Goal: Information Seeking & Learning: Learn about a topic

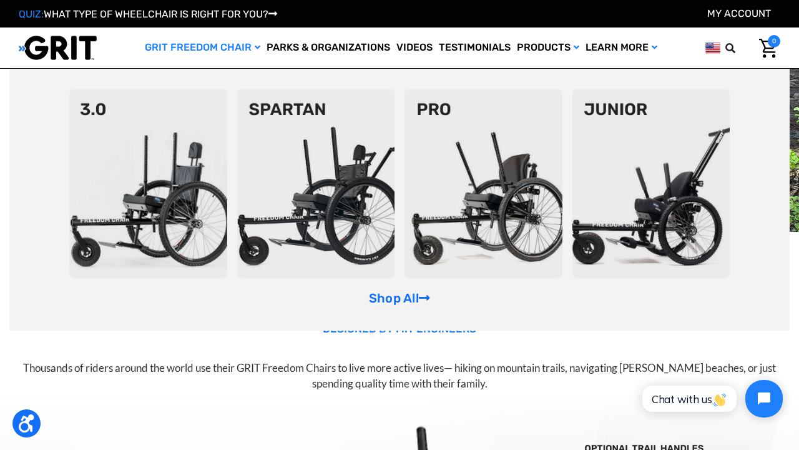
scroll to position [34, 0]
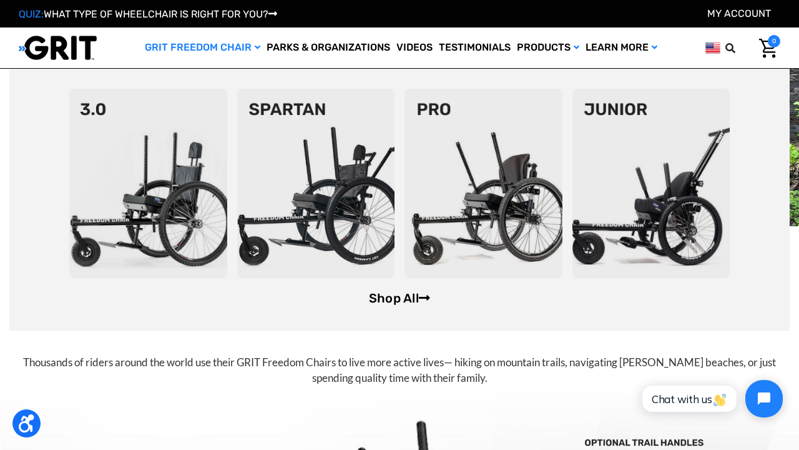
click at [408, 298] on link "Shop All" at bounding box center [399, 297] width 61 height 15
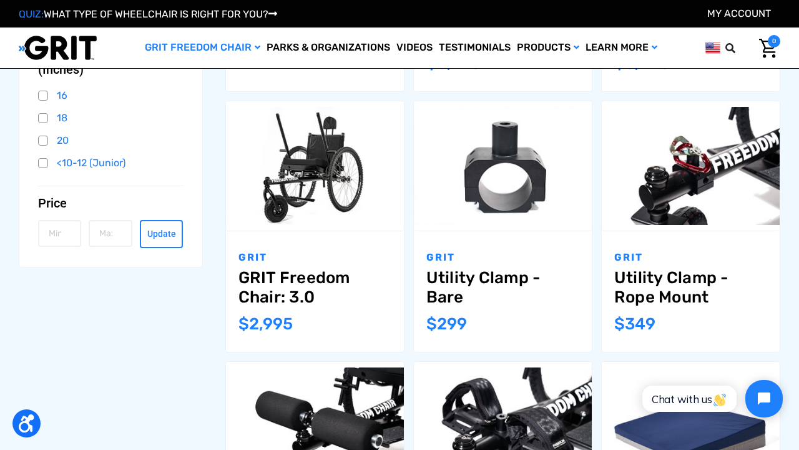
scroll to position [404, 0]
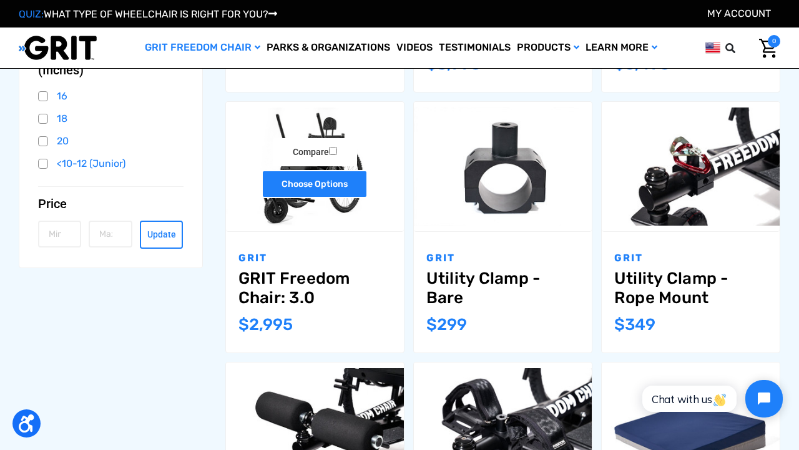
click at [317, 184] on link "Choose Options" at bounding box center [315, 184] width 106 height 28
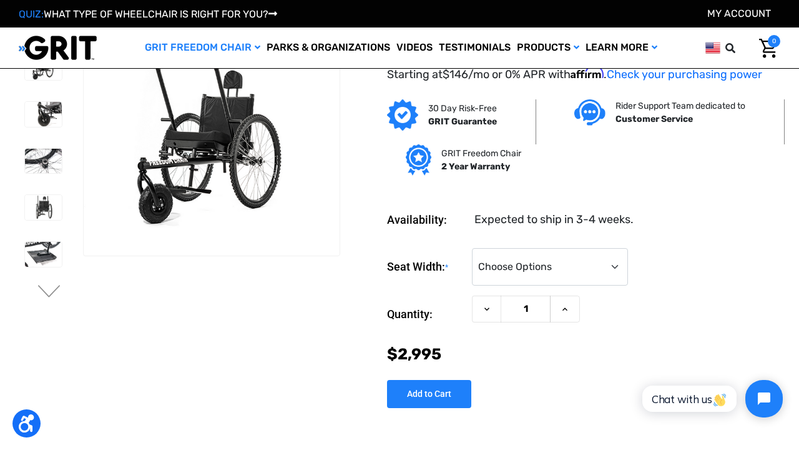
scroll to position [11, 0]
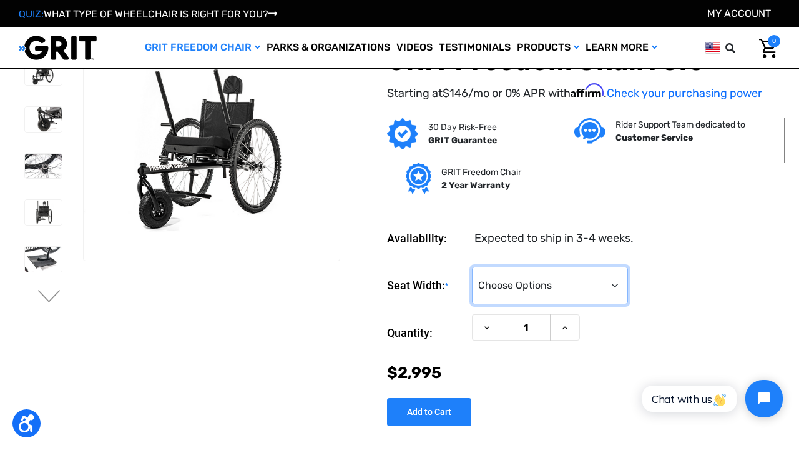
select select "325"
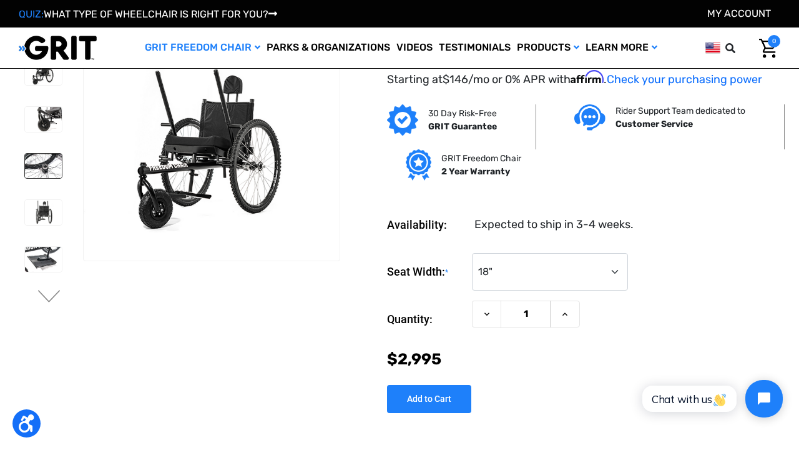
click at [39, 160] on img at bounding box center [43, 166] width 37 height 25
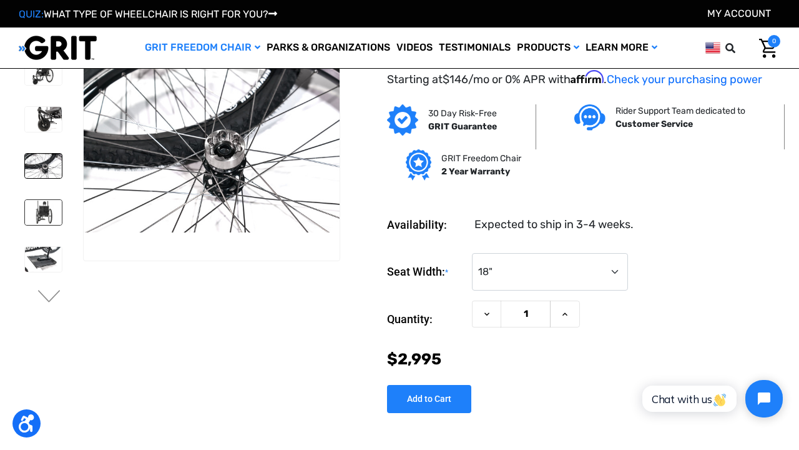
click at [42, 210] on img at bounding box center [43, 212] width 37 height 25
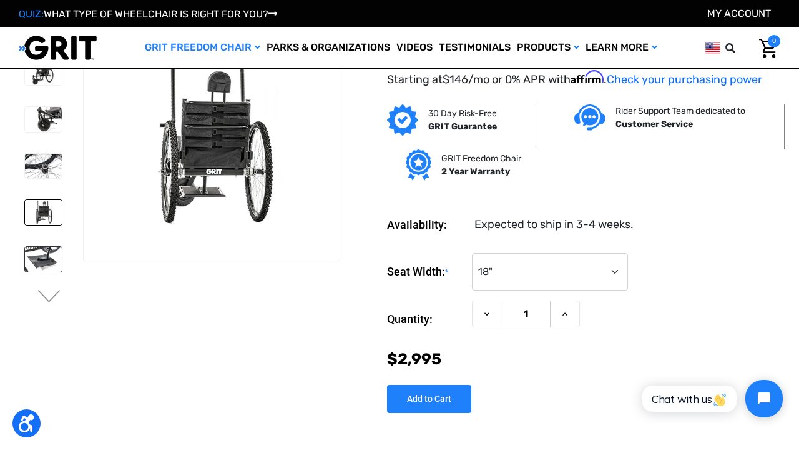
click at [39, 251] on img at bounding box center [43, 259] width 37 height 25
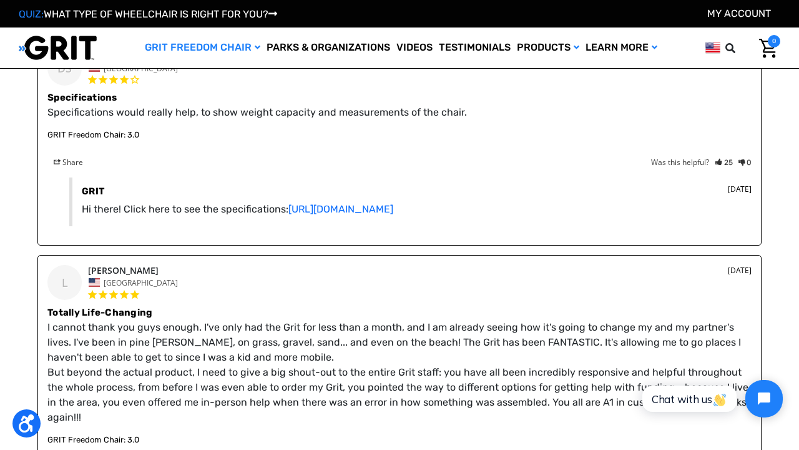
scroll to position [1735, 0]
click at [393, 205] on link "https://www.gogrit.us/specifications" at bounding box center [340, 208] width 105 height 12
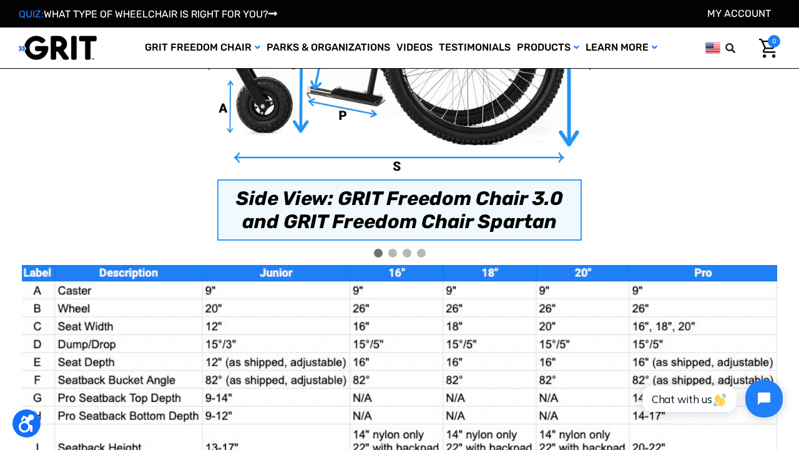
scroll to position [826, 0]
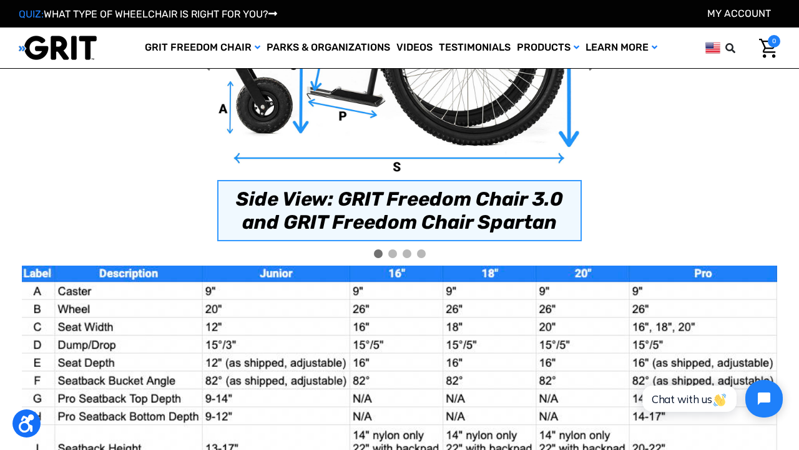
click at [393, 254] on div at bounding box center [392, 253] width 9 height 9
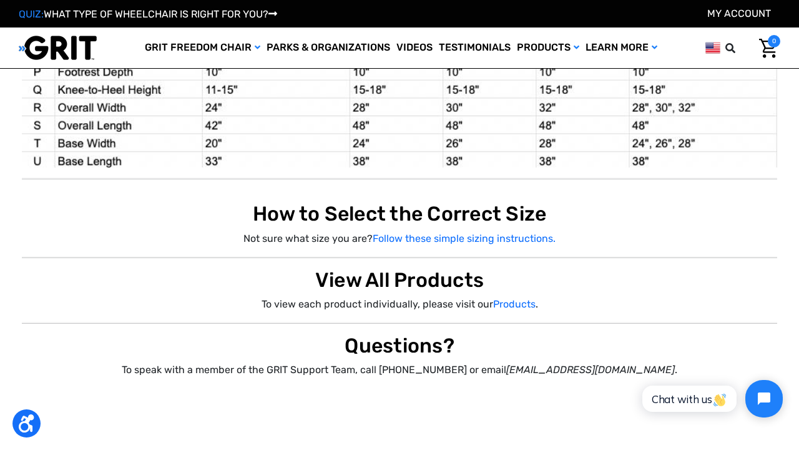
scroll to position [1387, 0]
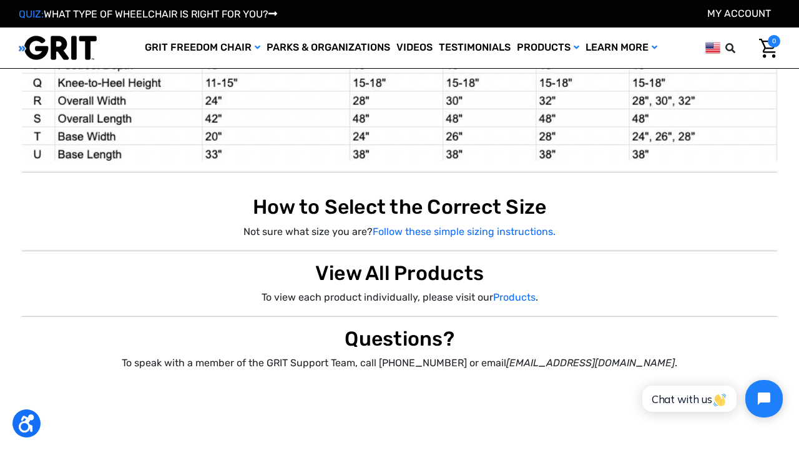
click at [476, 224] on p "Not sure what size you are? Follow these simple sizing instructions." at bounding box center [399, 231] width 755 height 15
click at [485, 233] on link "Follow these simple sizing instructions." at bounding box center [464, 231] width 183 height 12
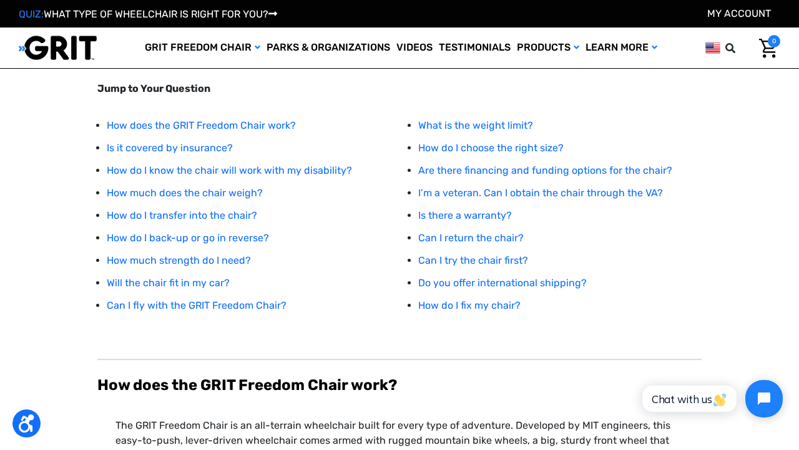
scroll to position [160, 0]
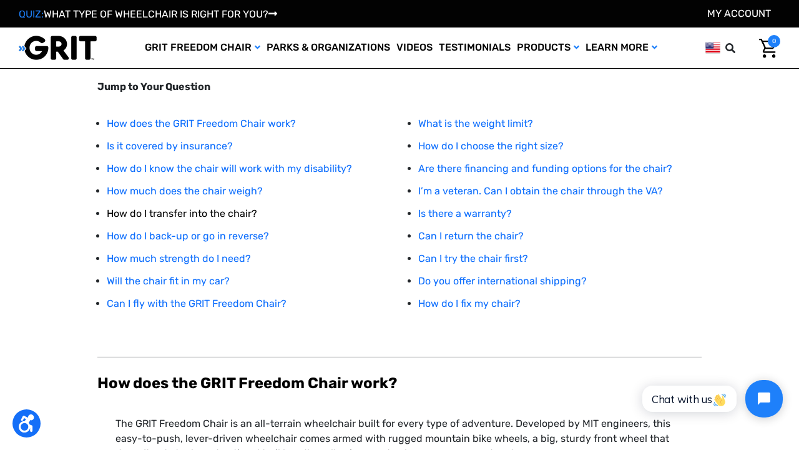
click at [228, 212] on link "How do I transfer into the chair?" at bounding box center [182, 213] width 150 height 12
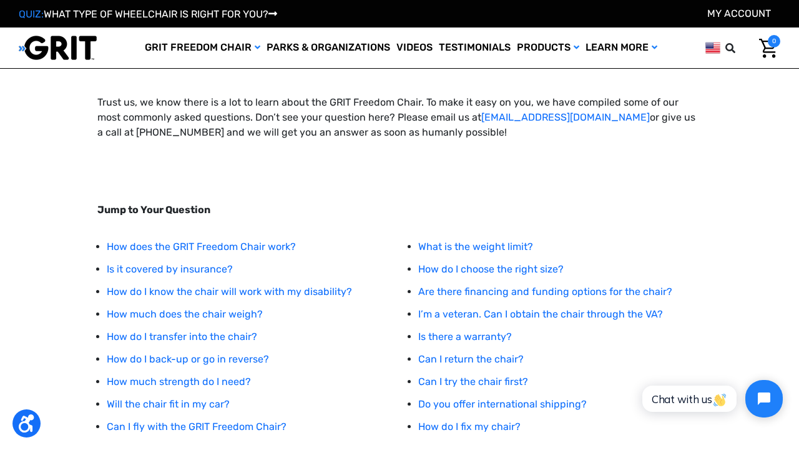
scroll to position [18, 0]
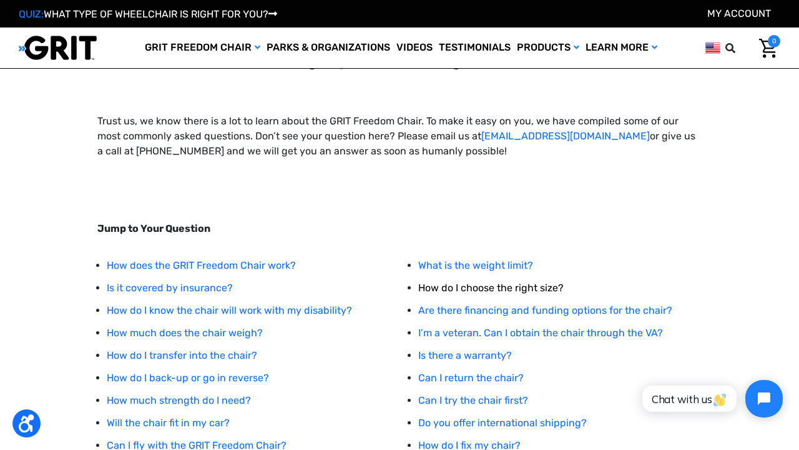
click at [471, 288] on link "How do I choose the right size?" at bounding box center [490, 288] width 145 height 12
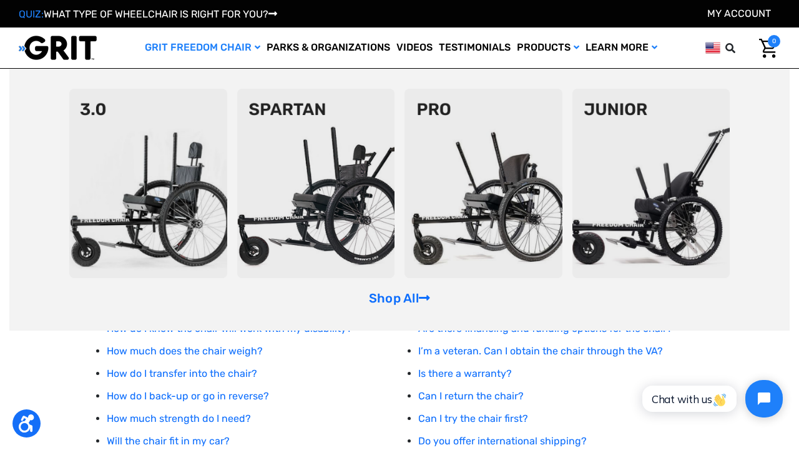
click at [325, 164] on img at bounding box center [316, 183] width 158 height 189
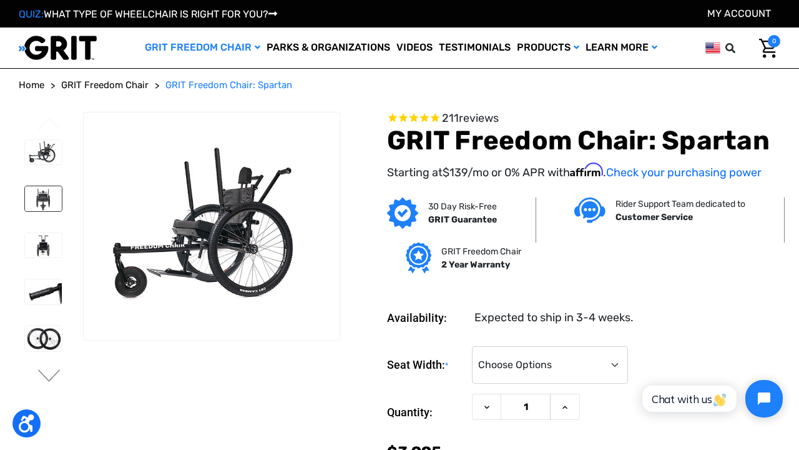
click at [33, 192] on img at bounding box center [43, 198] width 37 height 25
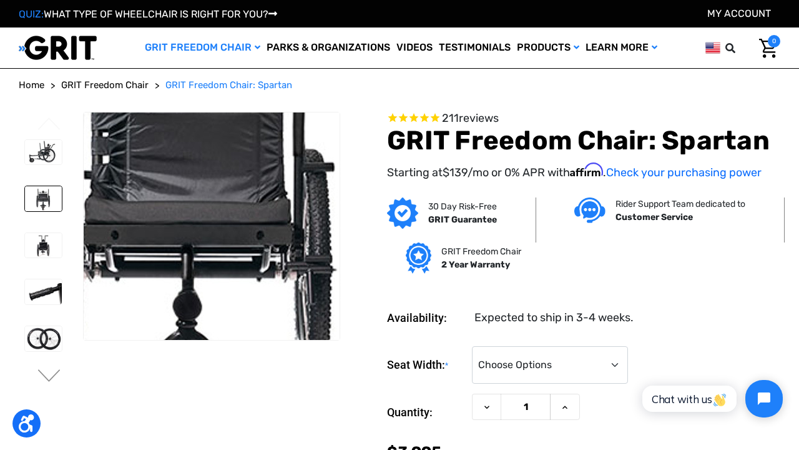
click at [219, 231] on img at bounding box center [194, 218] width 799 height 533
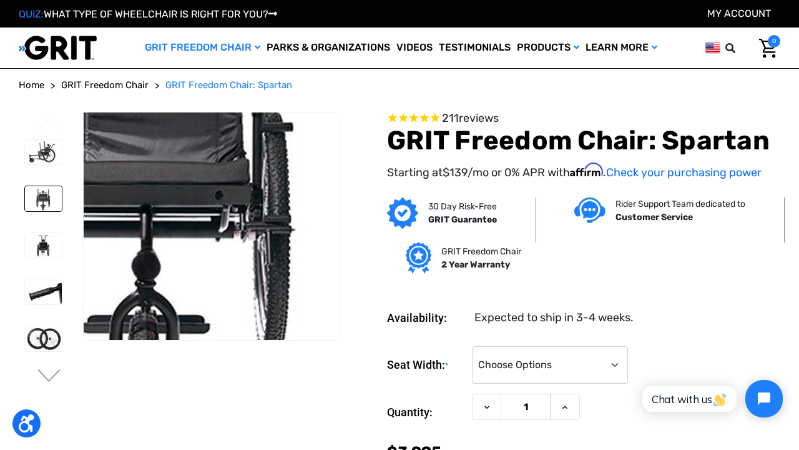
click at [238, 261] on img at bounding box center [152, 178] width 799 height 533
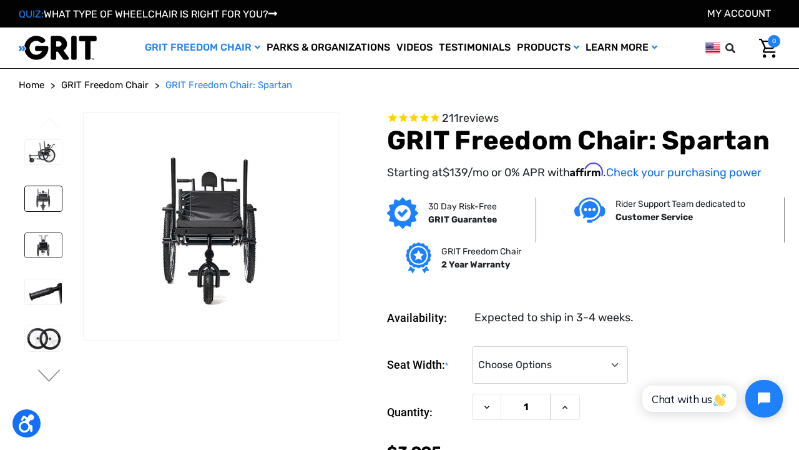
click at [42, 239] on img at bounding box center [43, 245] width 37 height 25
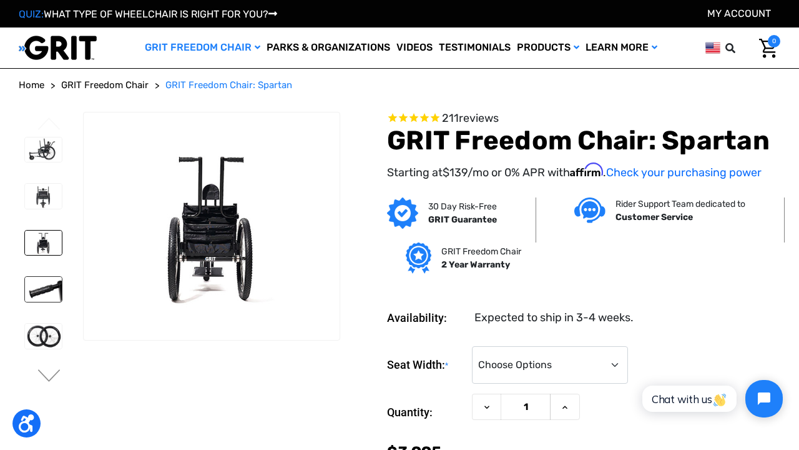
click at [29, 300] on img at bounding box center [43, 289] width 37 height 25
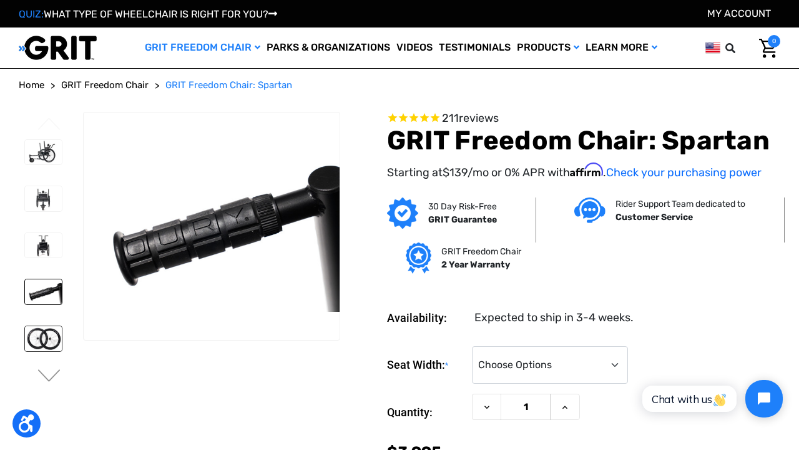
click at [39, 340] on img at bounding box center [43, 338] width 37 height 25
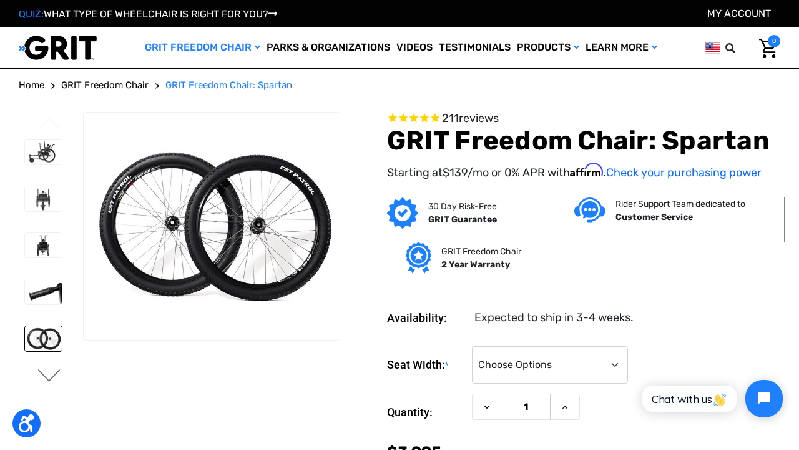
click at [56, 373] on button "Next" at bounding box center [49, 376] width 26 height 15
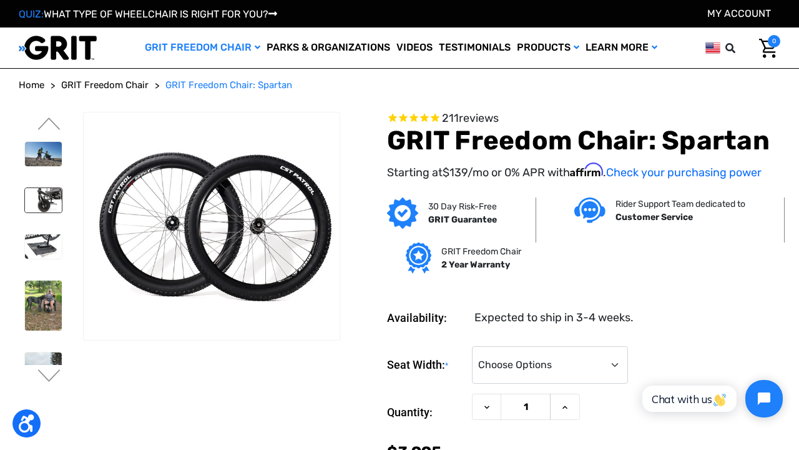
click at [43, 191] on img at bounding box center [43, 200] width 37 height 24
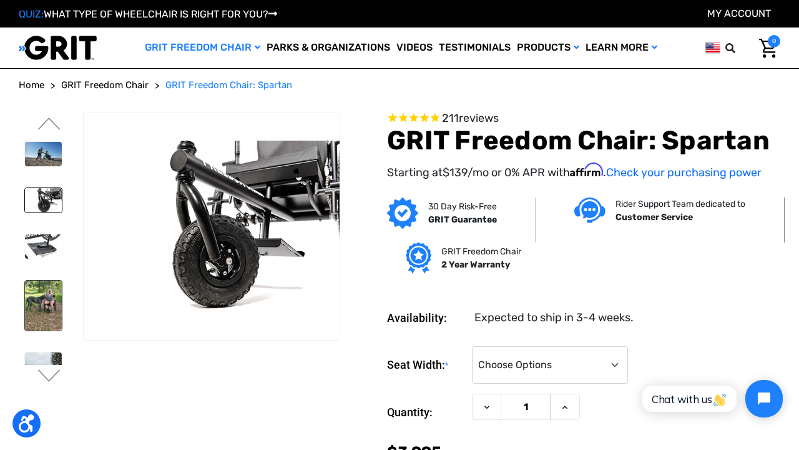
click at [39, 305] on img at bounding box center [43, 304] width 37 height 49
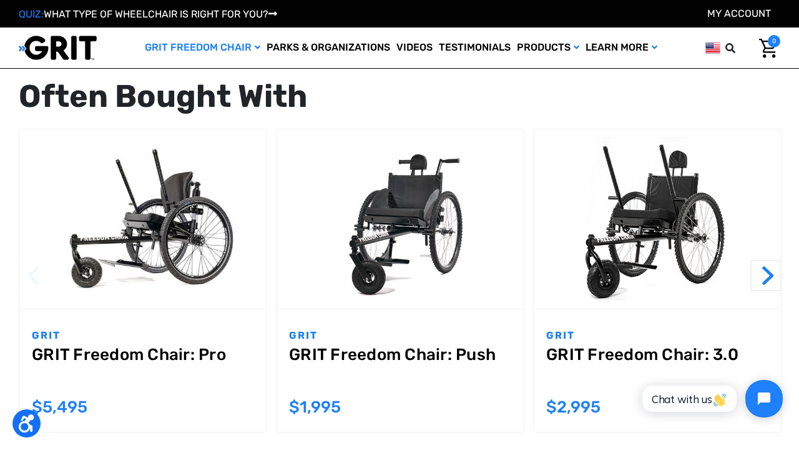
scroll to position [1227, 0]
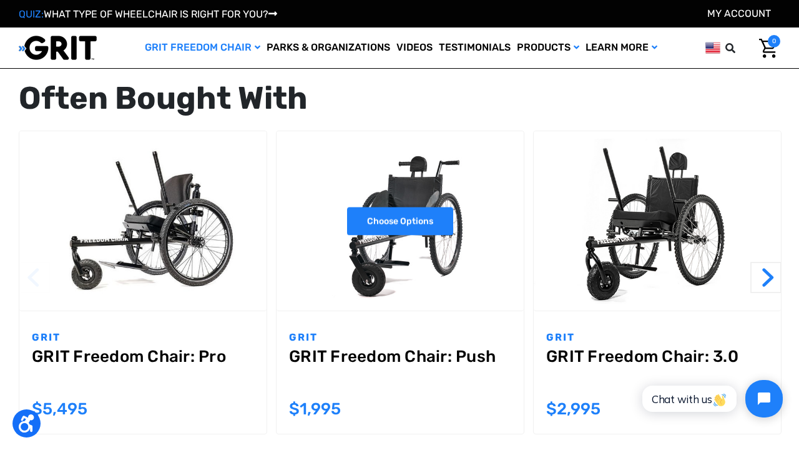
click at [403, 207] on link "Choose Options" at bounding box center [400, 221] width 106 height 28
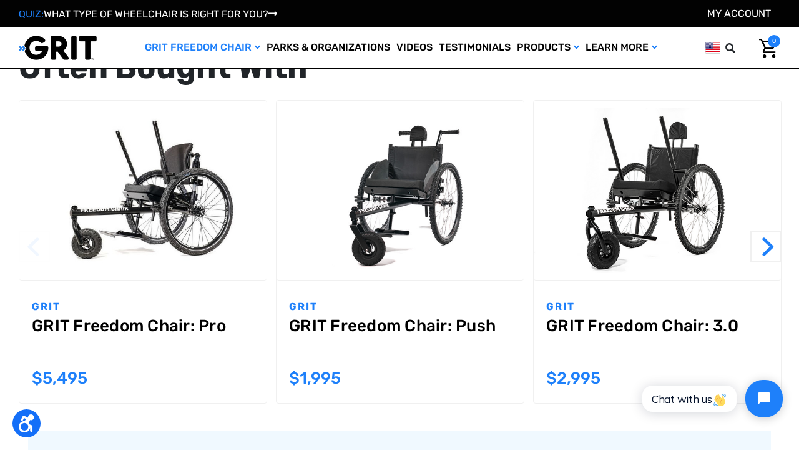
scroll to position [1253, 0]
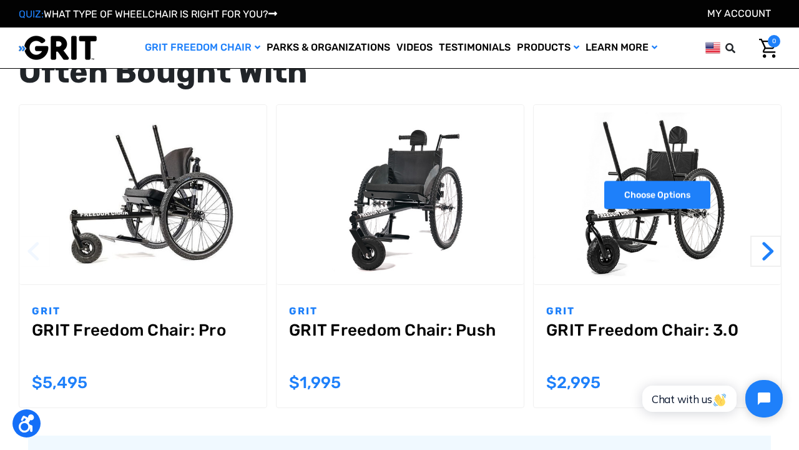
click at [654, 180] on link "Choose Options" at bounding box center [657, 194] width 106 height 28
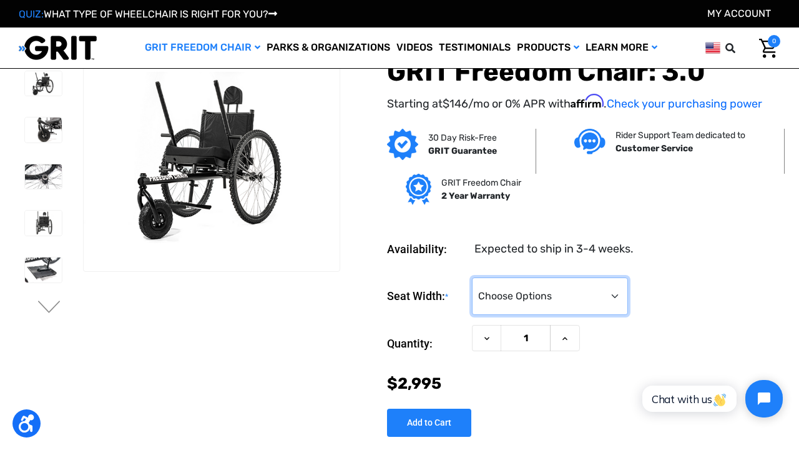
select select "326"
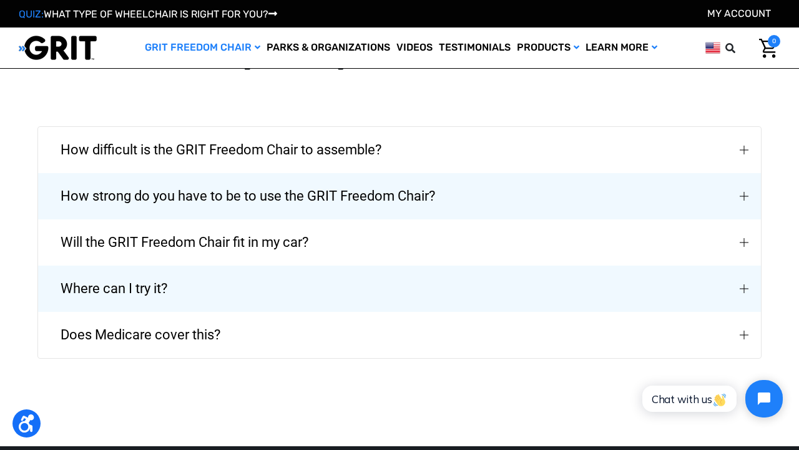
scroll to position [2785, 0]
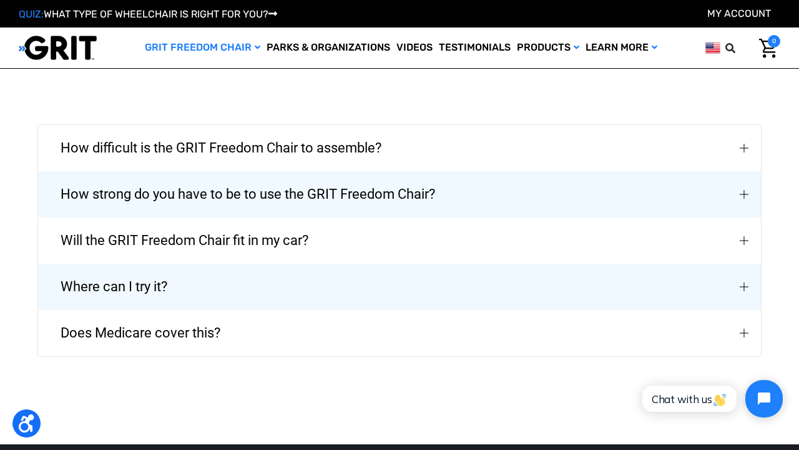
click at [425, 187] on span "How strong do you have to be to use the GRIT Freedom Chair?" at bounding box center [248, 194] width 412 height 45
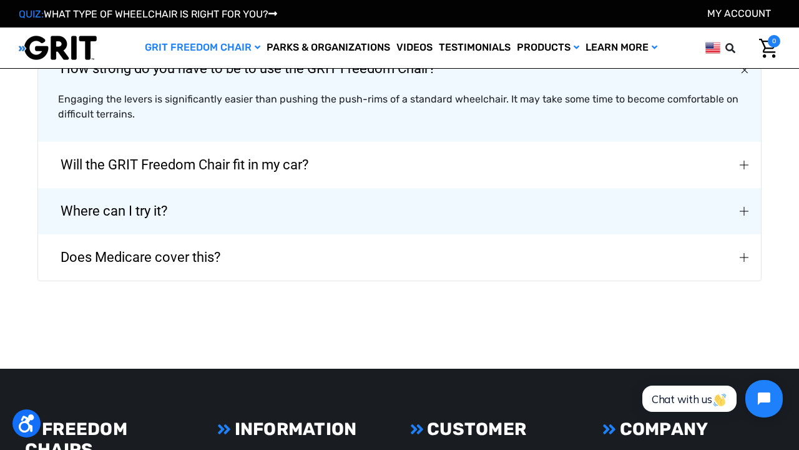
scroll to position [2912, 0]
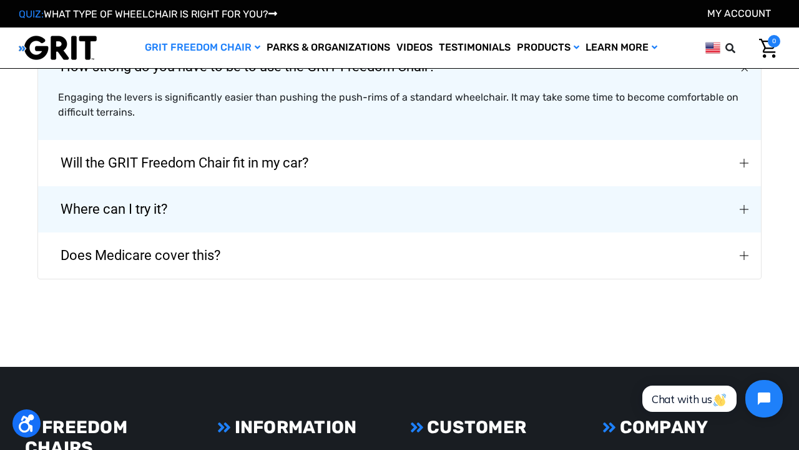
click at [431, 202] on button "Where can I try it?" at bounding box center [399, 209] width 723 height 46
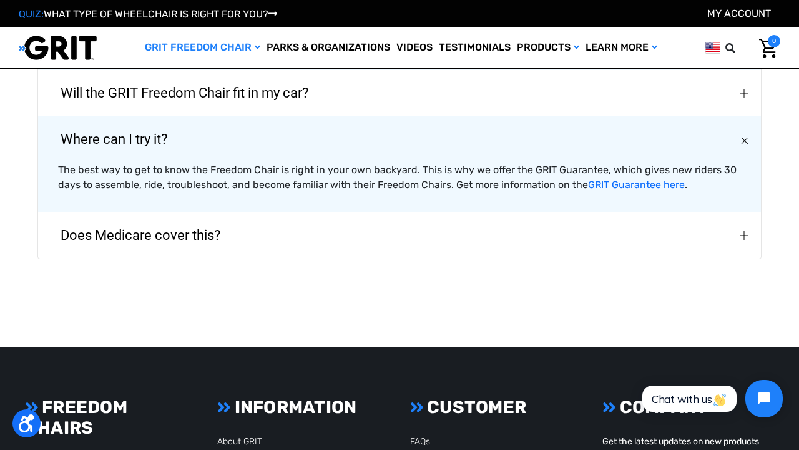
scroll to position [2976, 0]
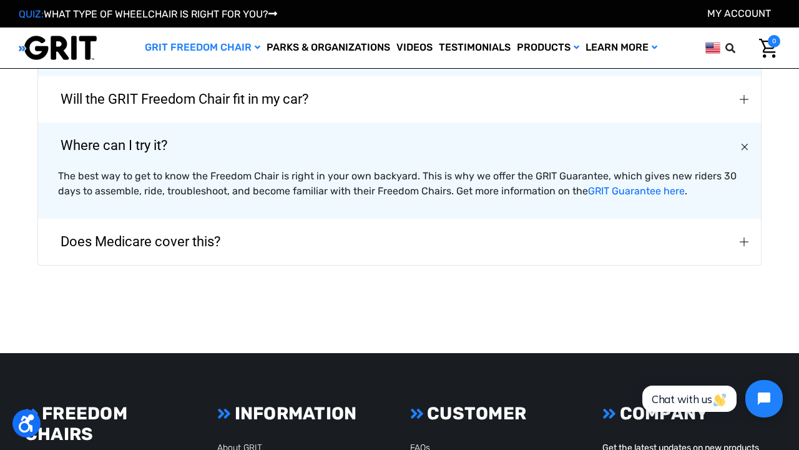
click at [303, 227] on button "Does Medicare cover this?" at bounding box center [399, 242] width 723 height 46
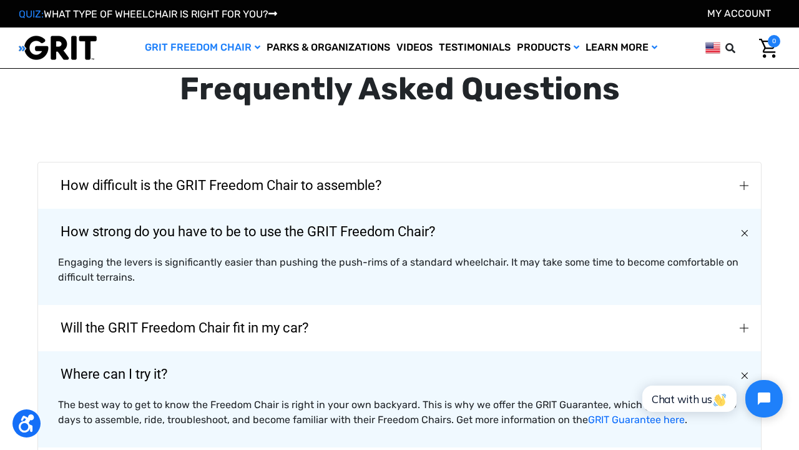
scroll to position [2745, 0]
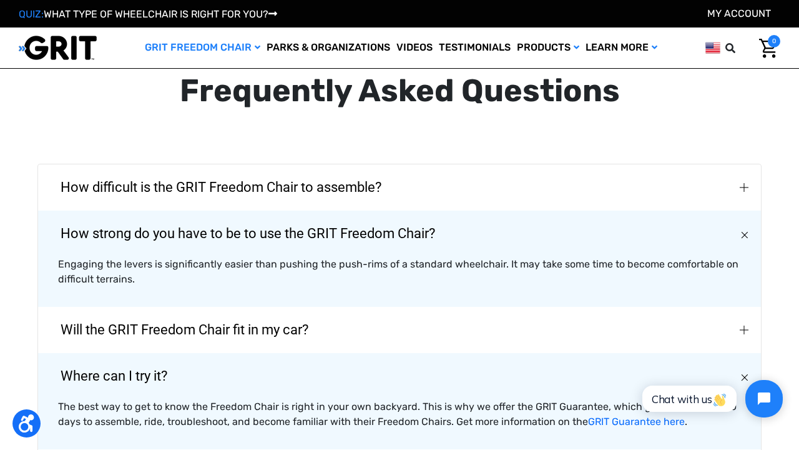
click at [324, 176] on span "How difficult is the GRIT Freedom Chair to assemble?" at bounding box center [221, 187] width 358 height 45
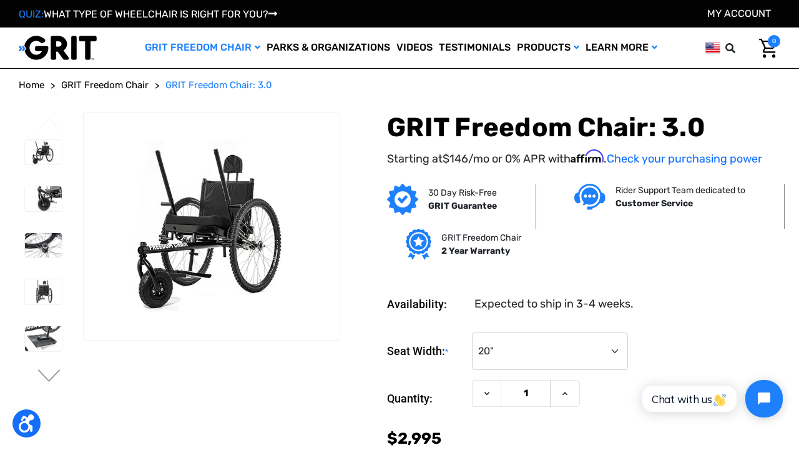
scroll to position [0, 0]
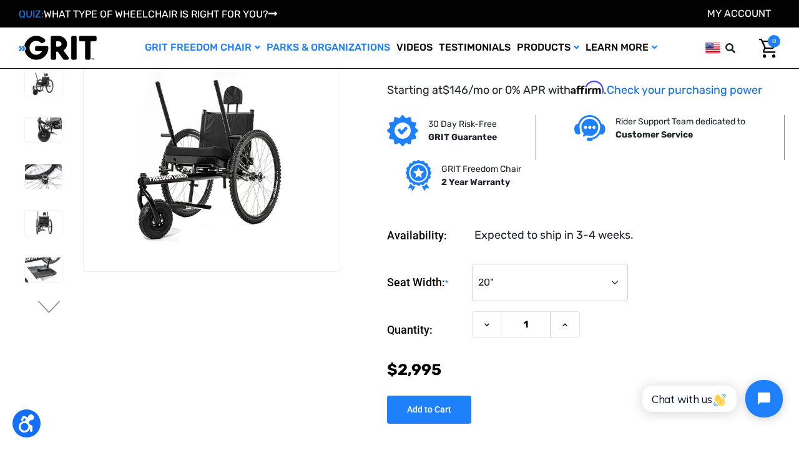
click at [305, 48] on link "Parks & Organizations" at bounding box center [328, 47] width 130 height 41
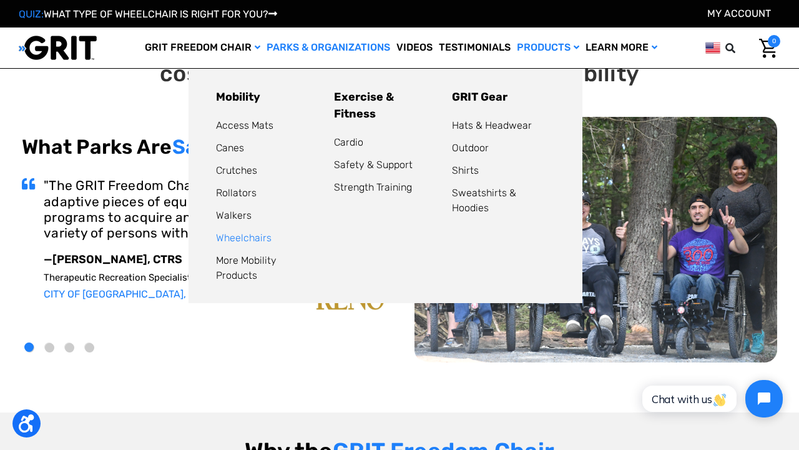
click at [249, 238] on link "Wheelchairs" at bounding box center [244, 238] width 56 height 12
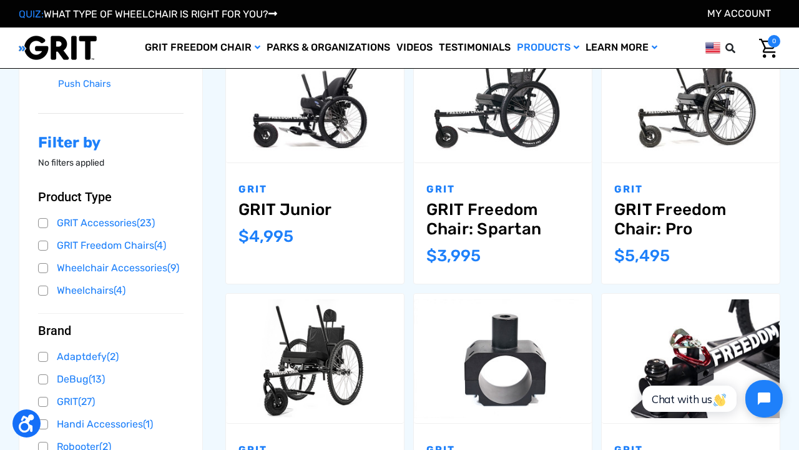
scroll to position [189, 0]
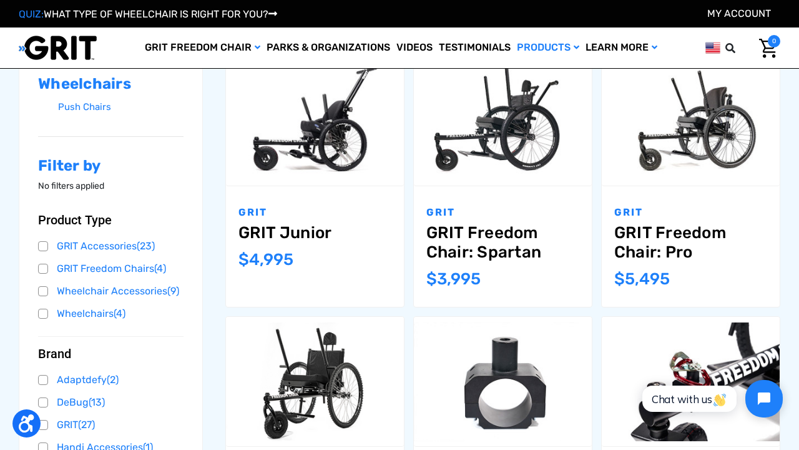
click at [507, 229] on link "GRIT Freedom Chair: Spartan" at bounding box center [502, 242] width 153 height 39
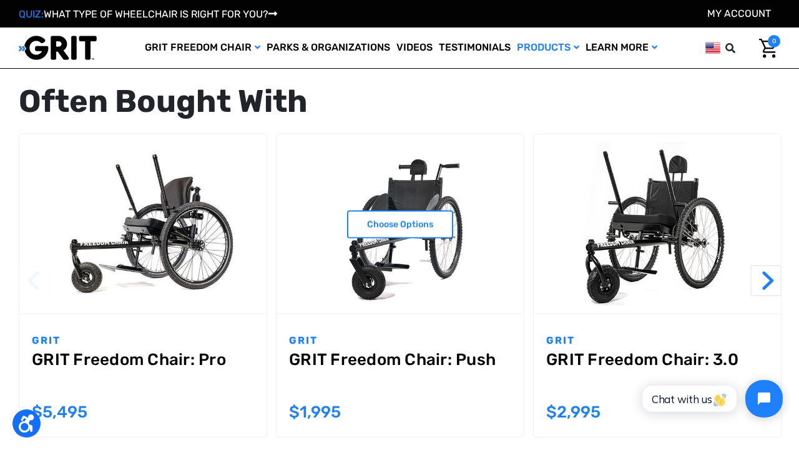
scroll to position [1216, 0]
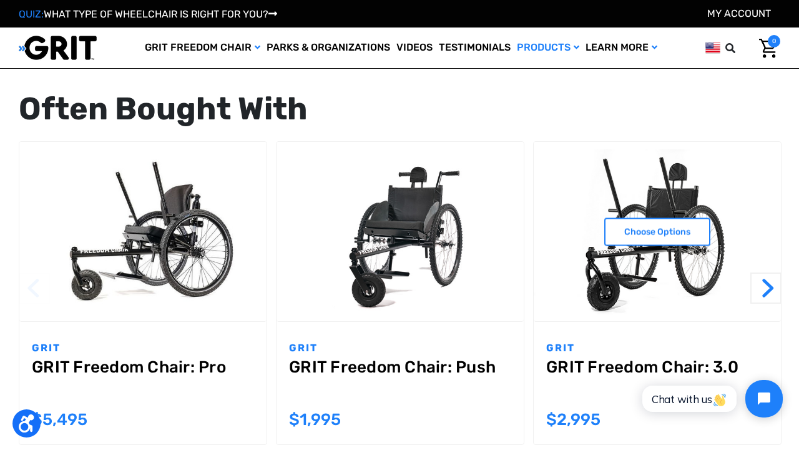
click at [677, 176] on img "GRIT Freedom Chair: 3.0,$2,995.00\a" at bounding box center [657, 231] width 247 height 165
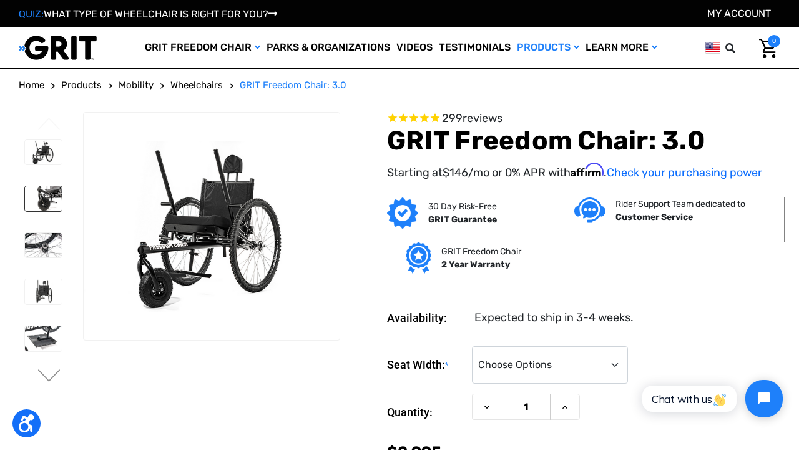
click at [47, 191] on img at bounding box center [43, 198] width 37 height 25
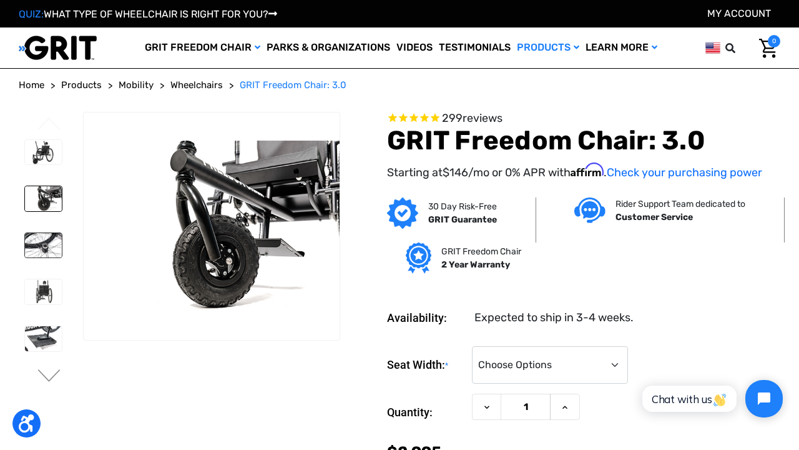
click at [44, 255] on img at bounding box center [43, 245] width 37 height 25
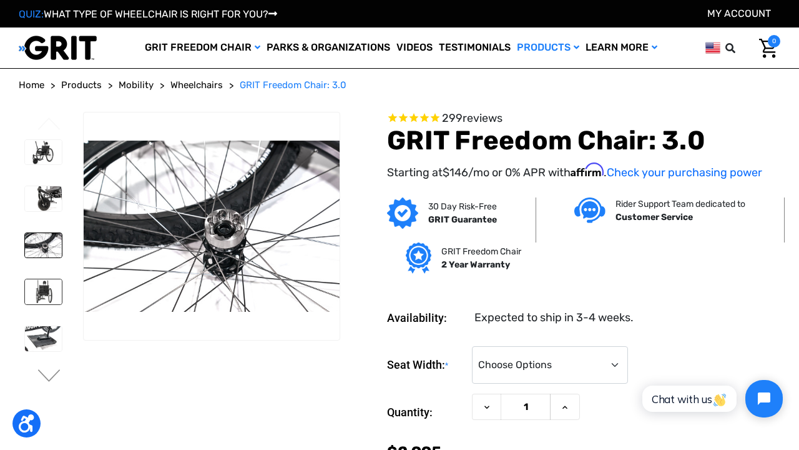
click at [39, 288] on img at bounding box center [43, 291] width 37 height 25
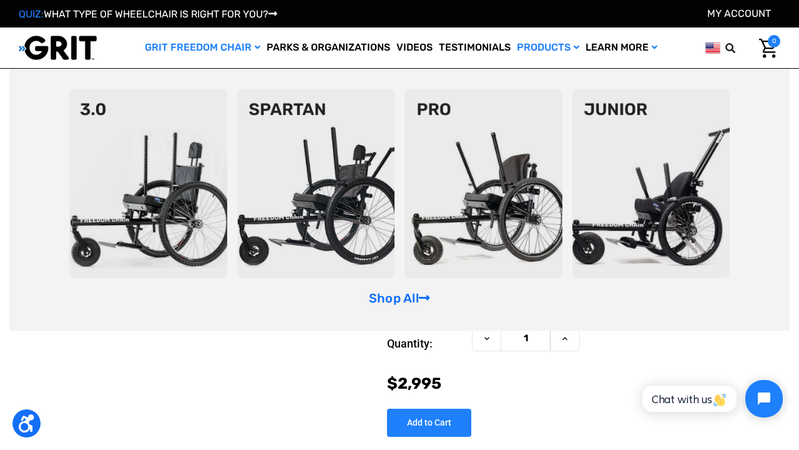
click at [328, 202] on img at bounding box center [316, 183] width 158 height 189
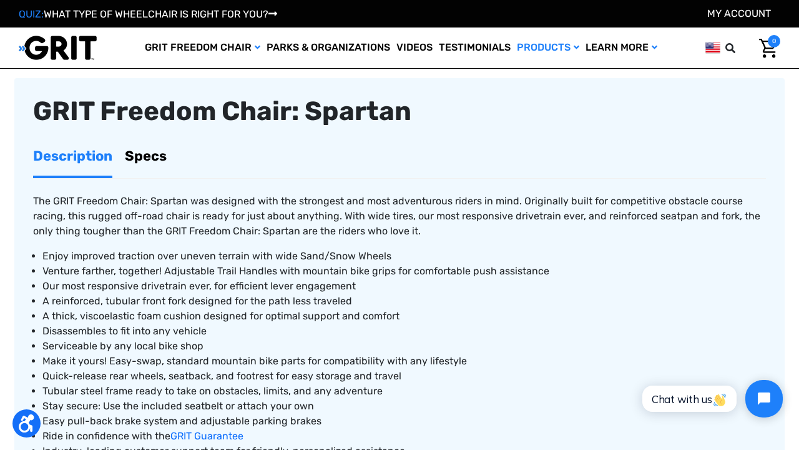
scroll to position [437, 0]
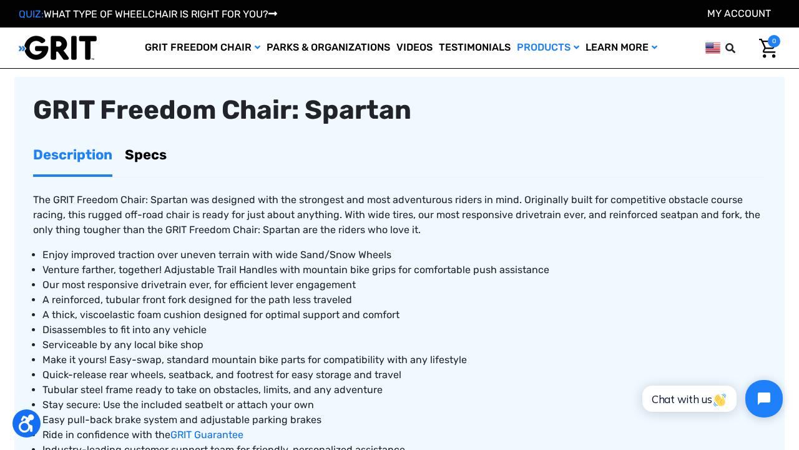
click at [145, 151] on link "Specs" at bounding box center [146, 154] width 42 height 39
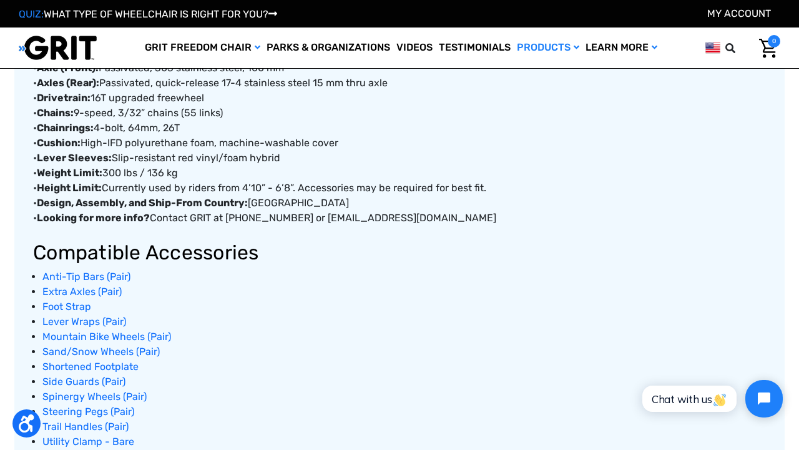
scroll to position [734, 0]
click at [105, 273] on span "Anti-Tip Bars (Pair)" at bounding box center [86, 276] width 88 height 12
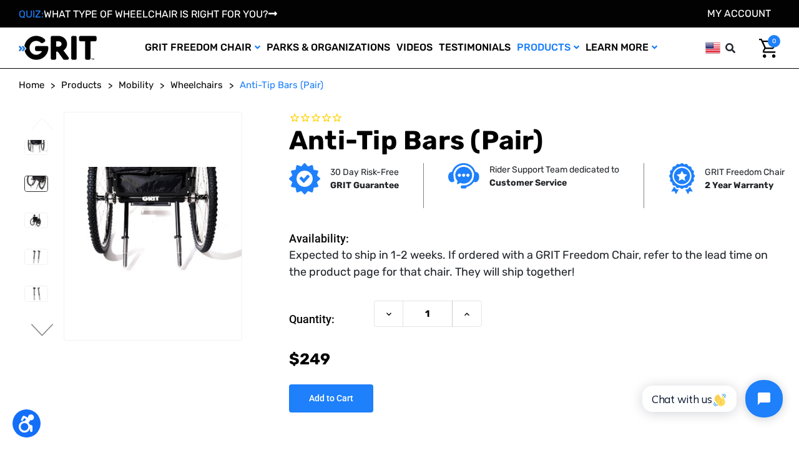
click at [25, 182] on img at bounding box center [36, 183] width 22 height 15
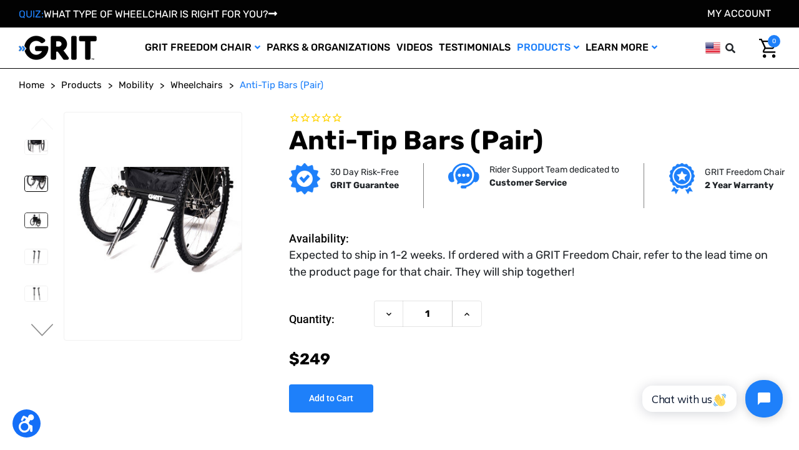
click at [25, 217] on img at bounding box center [36, 220] width 22 height 15
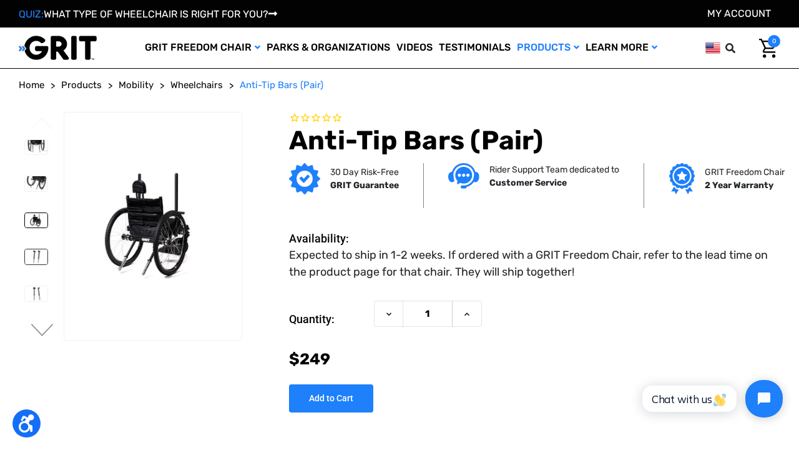
click at [25, 253] on img at bounding box center [36, 256] width 22 height 15
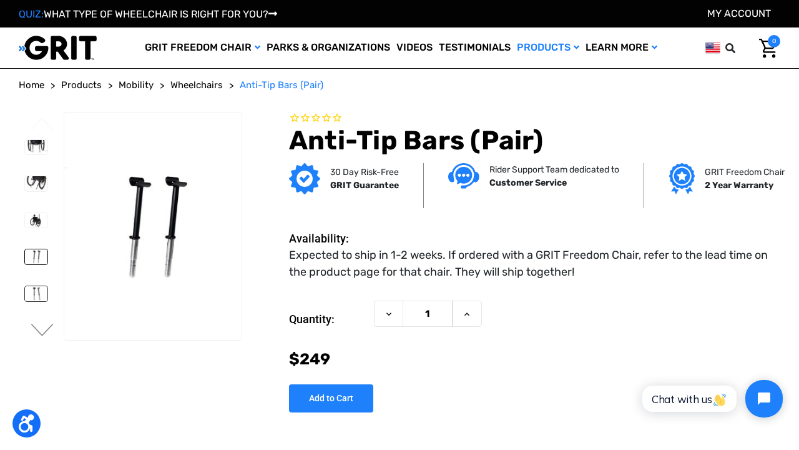
click at [25, 291] on img at bounding box center [36, 293] width 22 height 15
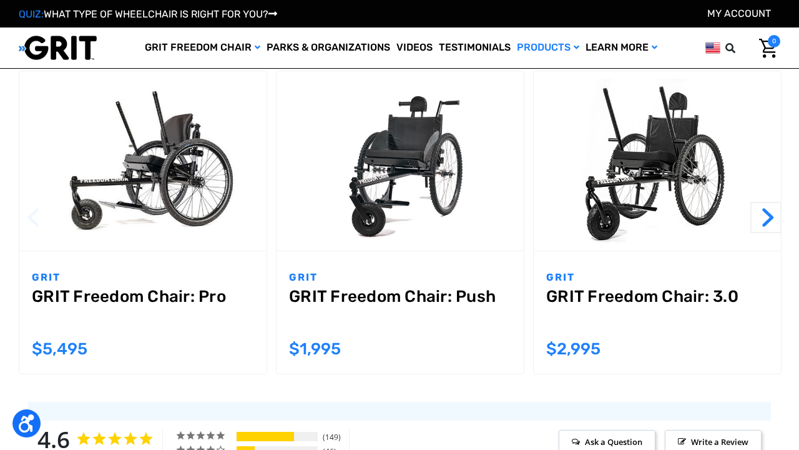
scroll to position [1297, 0]
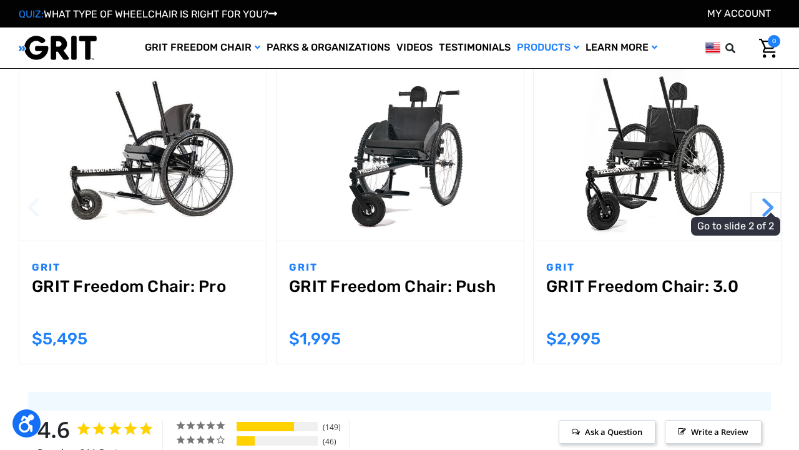
click at [772, 192] on button "Next" at bounding box center [765, 207] width 31 height 31
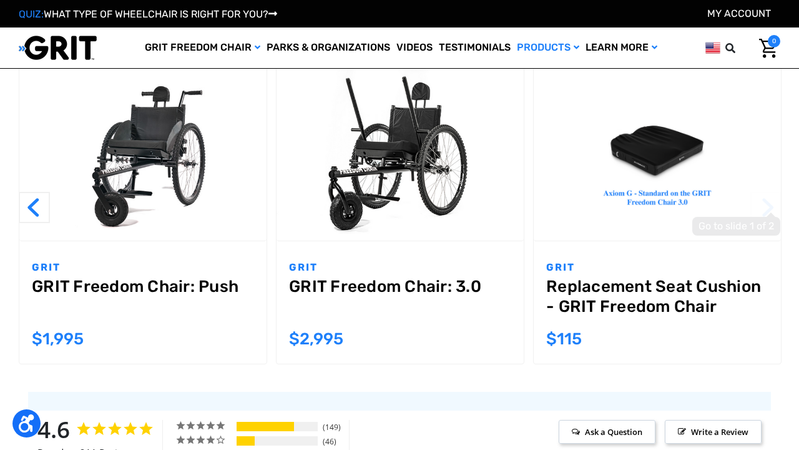
click at [772, 192] on button "Next" at bounding box center [765, 207] width 31 height 31
click at [775, 192] on button "Next" at bounding box center [765, 207] width 31 height 31
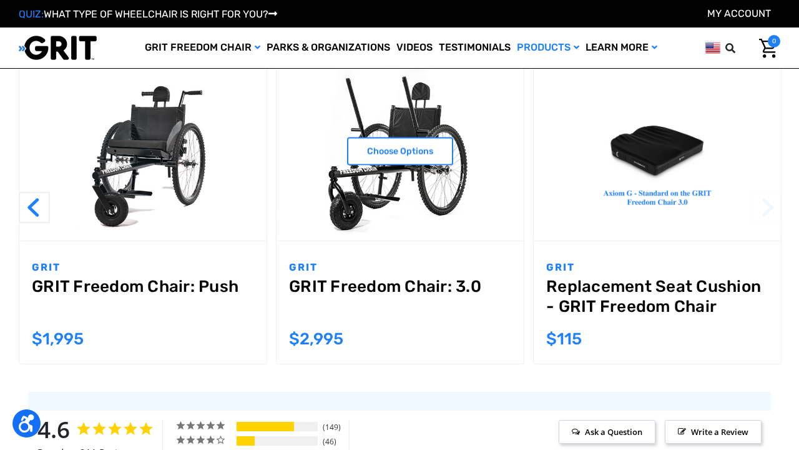
click at [426, 163] on img "GRIT Freedom Chair: 3.0,$2,995.00\a" at bounding box center [400, 151] width 247 height 165
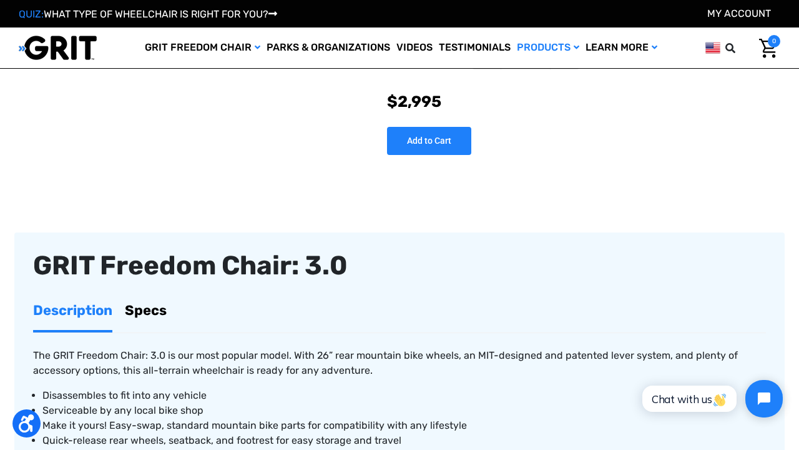
scroll to position [293, 0]
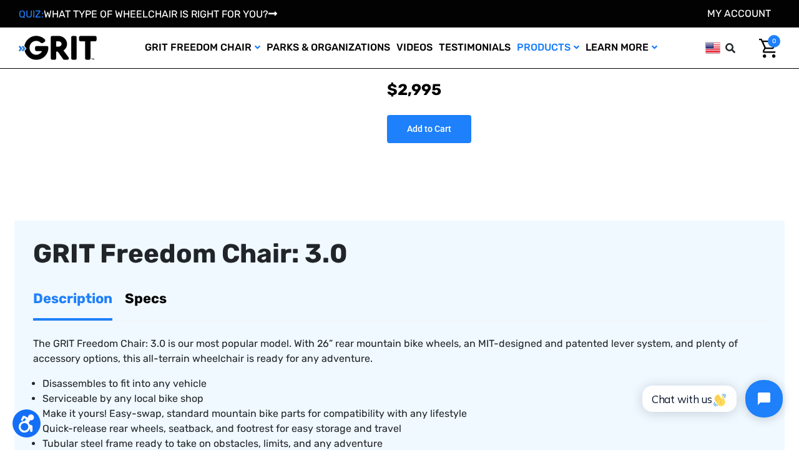
click at [158, 293] on link "Specs" at bounding box center [146, 297] width 42 height 39
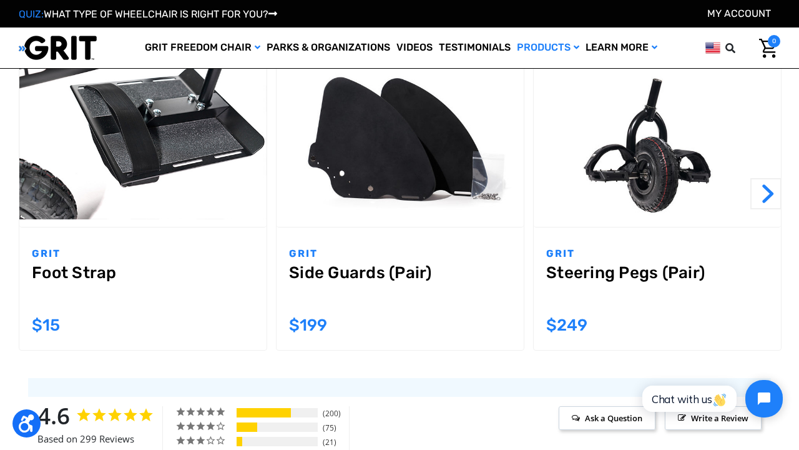
scroll to position [1228, 0]
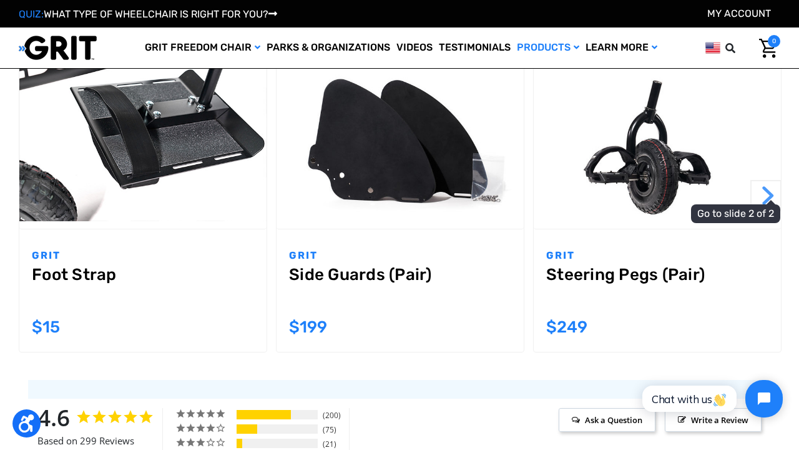
click at [770, 197] on button "Next" at bounding box center [765, 195] width 31 height 31
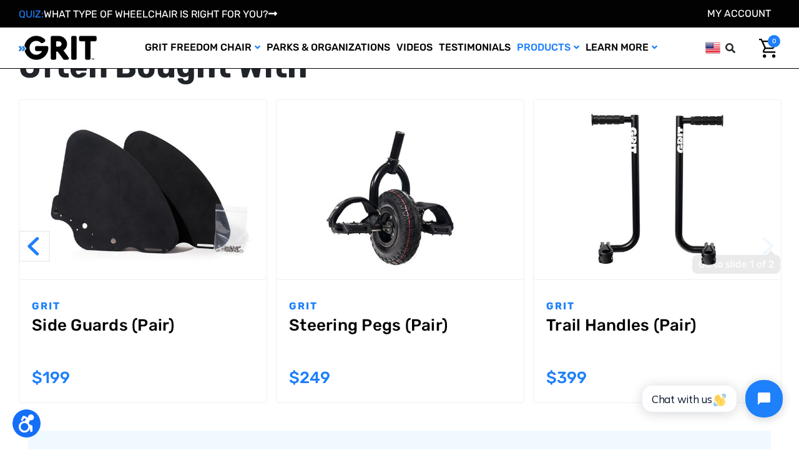
scroll to position [1174, 0]
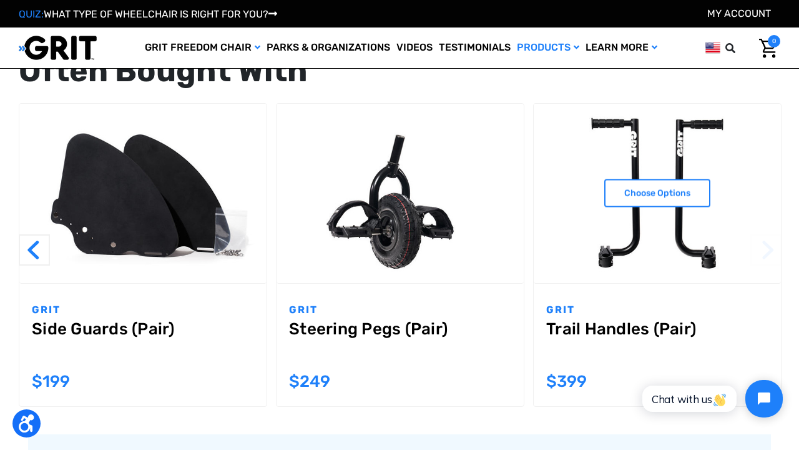
click at [686, 240] on img "Trail Handles (Pair),$399.00\a" at bounding box center [657, 193] width 247 height 165
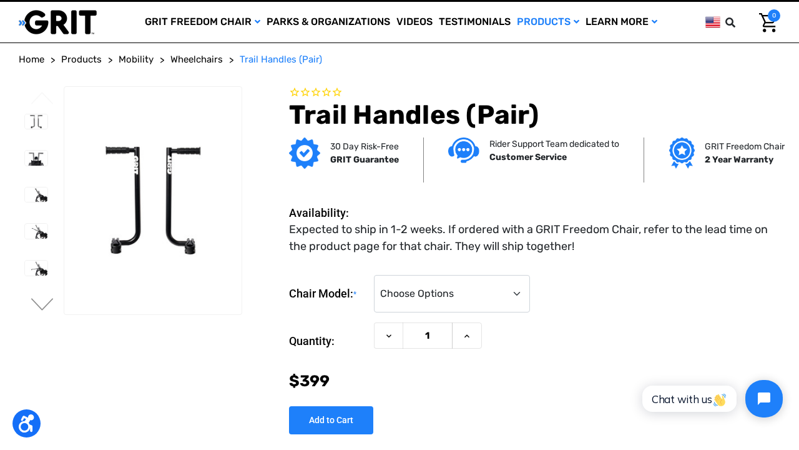
scroll to position [-16, 0]
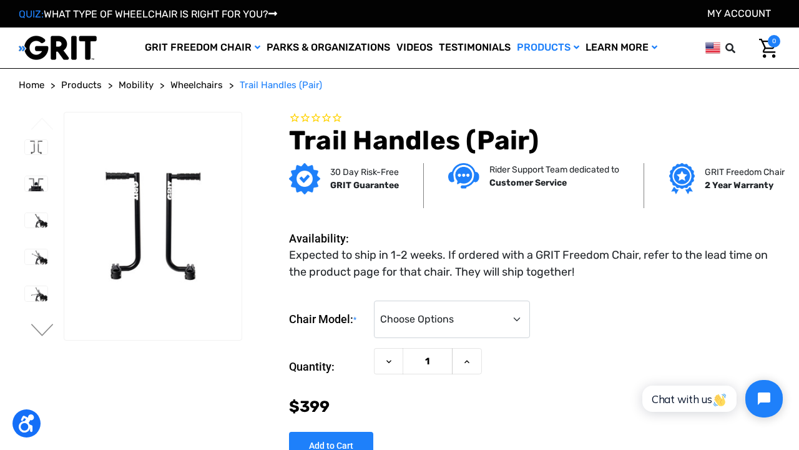
click at [24, 217] on div at bounding box center [36, 354] width 34 height 440
click at [26, 260] on li at bounding box center [36, 256] width 34 height 27
click at [26, 256] on div at bounding box center [36, 354] width 34 height 440
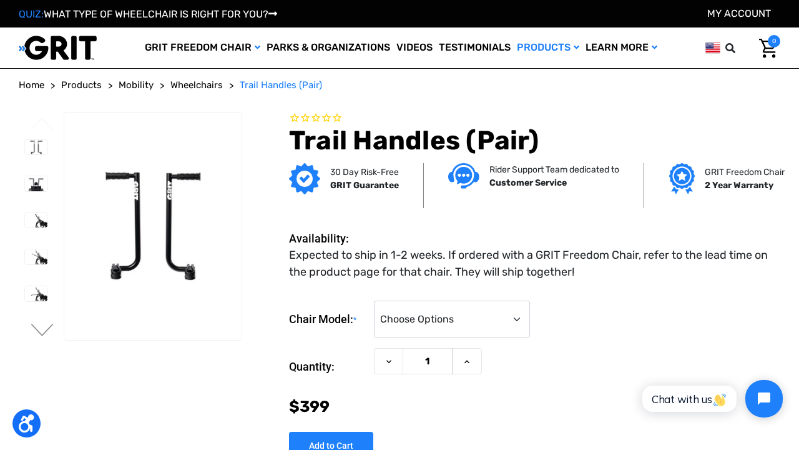
click at [46, 332] on ul "Previous Next" at bounding box center [41, 225] width 45 height 227
click at [43, 325] on ul "Previous Next" at bounding box center [41, 225] width 45 height 227
drag, startPoint x: 43, startPoint y: 325, endPoint x: 80, endPoint y: 278, distance: 59.6
click at [52, 312] on ul "Previous Next" at bounding box center [41, 225] width 45 height 227
click at [28, 184] on div at bounding box center [36, 354] width 34 height 440
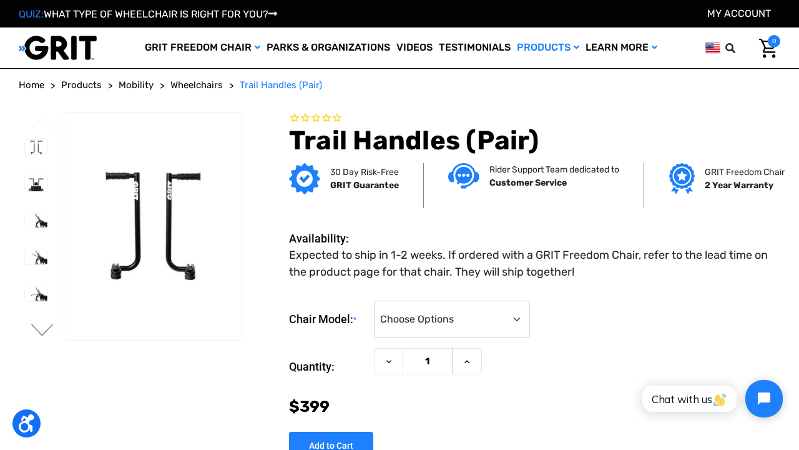
click at [24, 177] on div at bounding box center [36, 354] width 34 height 440
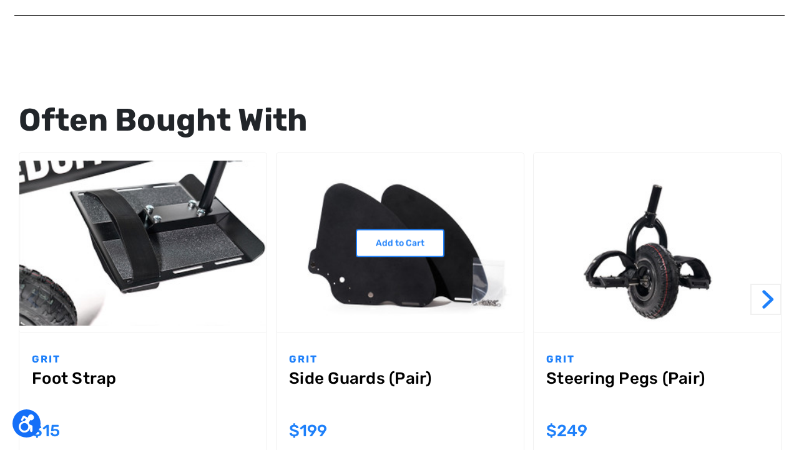
click at [393, 271] on img "Side Guards (Pair),$199.00\a" at bounding box center [400, 242] width 247 height 165
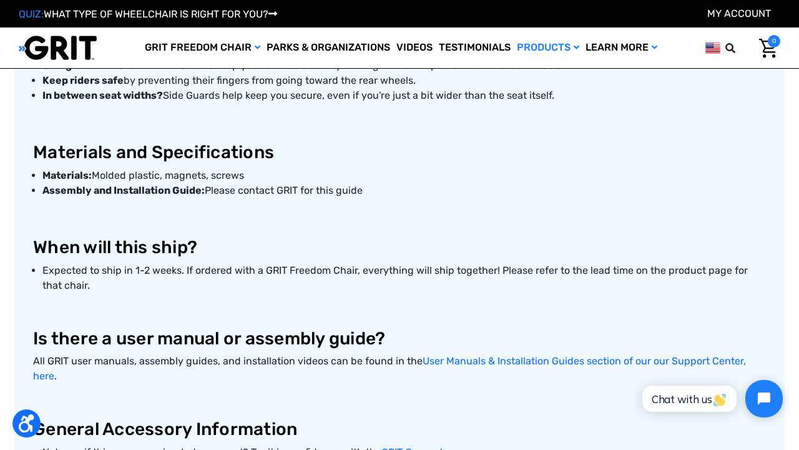
scroll to position [710, 0]
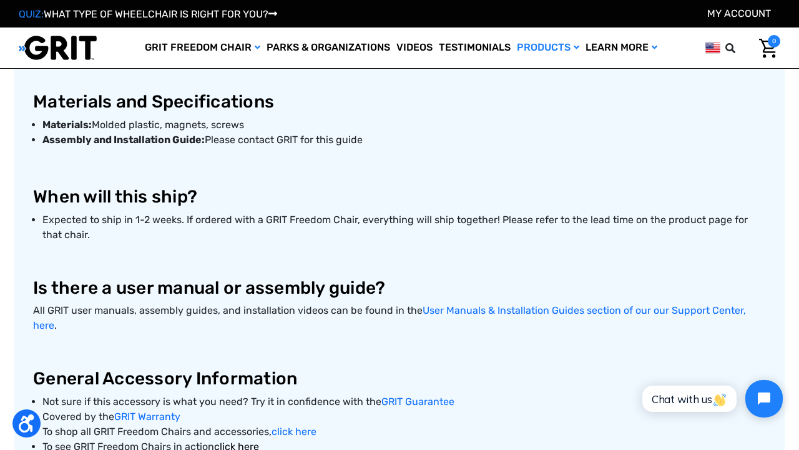
click at [248, 440] on link "click here" at bounding box center [236, 446] width 45 height 12
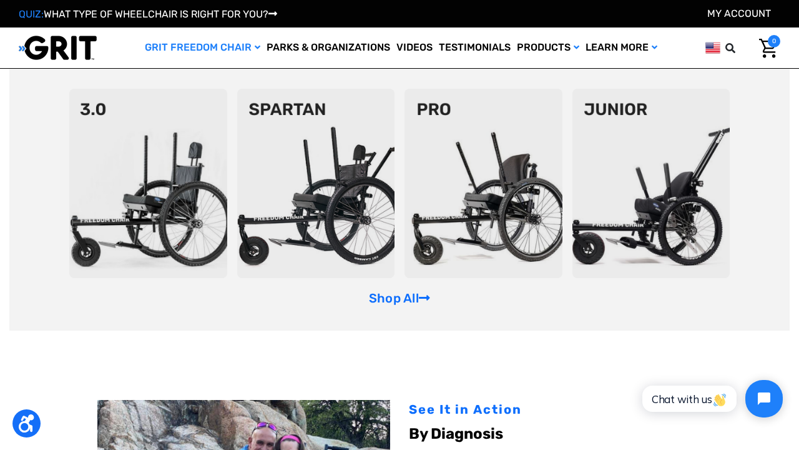
click at [310, 180] on img at bounding box center [316, 183] width 158 height 189
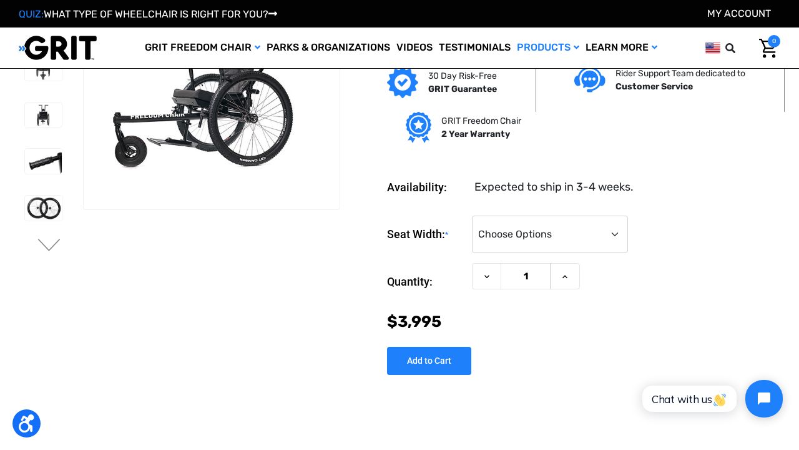
scroll to position [67, 0]
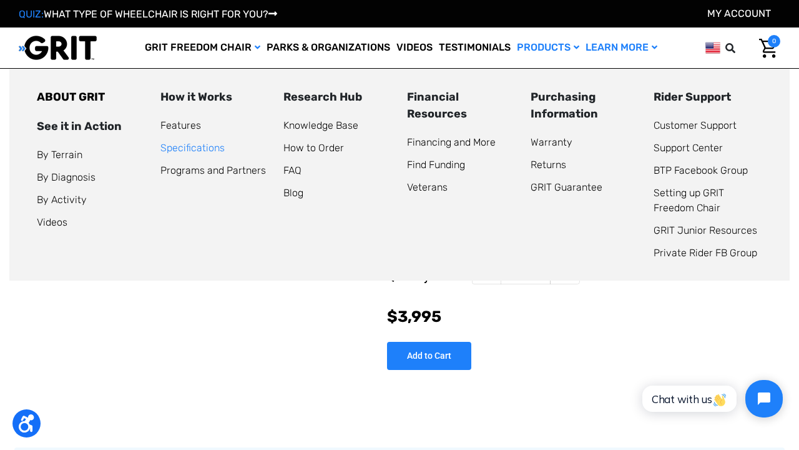
click at [217, 145] on link "Specifications" at bounding box center [192, 148] width 64 height 12
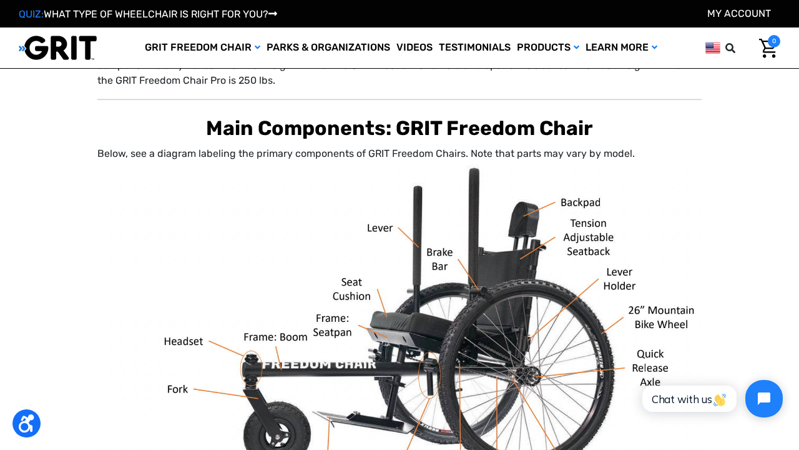
scroll to position [130, 0]
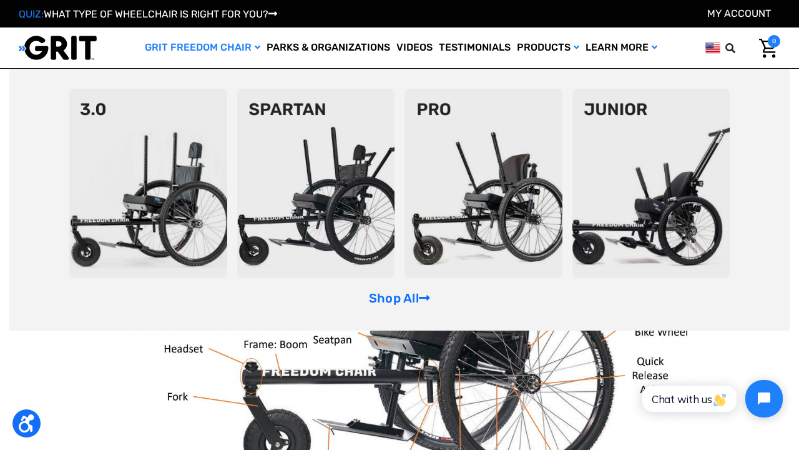
click at [311, 183] on img at bounding box center [316, 183] width 158 height 189
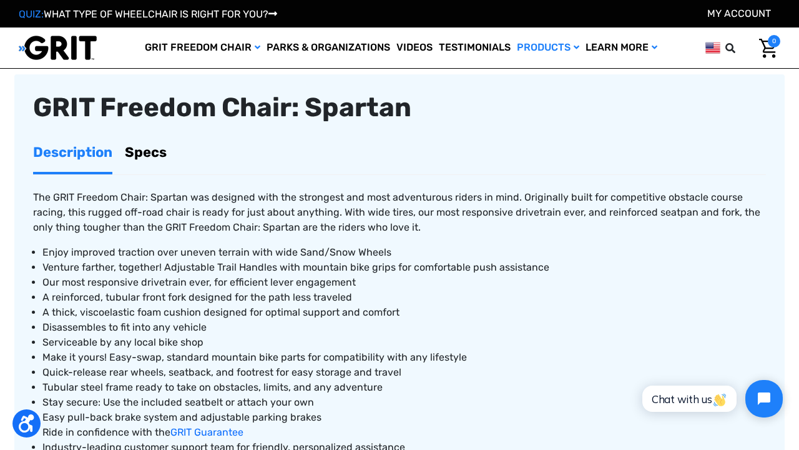
scroll to position [406, 0]
click at [164, 152] on link "Specs" at bounding box center [146, 151] width 42 height 39
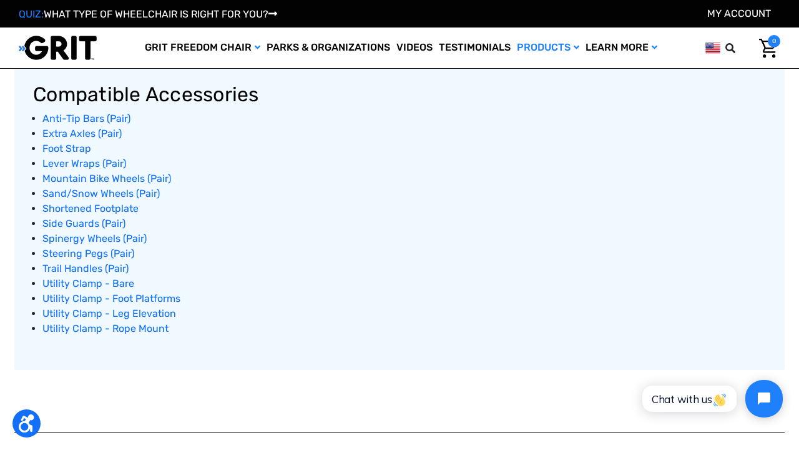
scroll to position [858, 0]
click at [99, 157] on span "Lever Wraps (Pair)" at bounding box center [84, 163] width 84 height 12
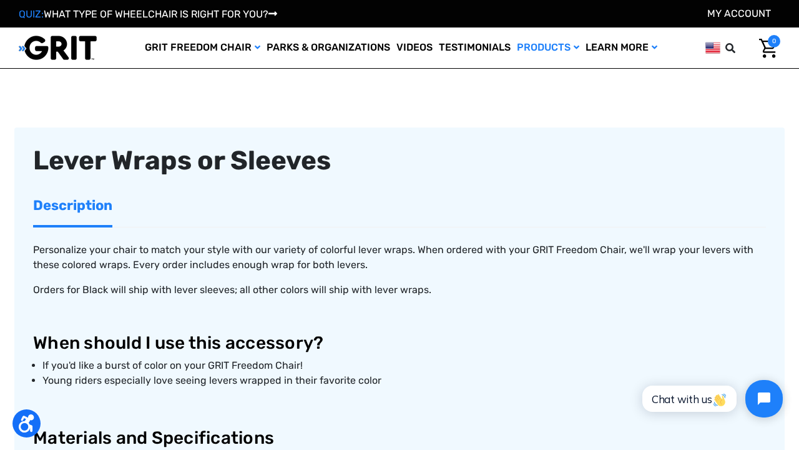
scroll to position [343, 0]
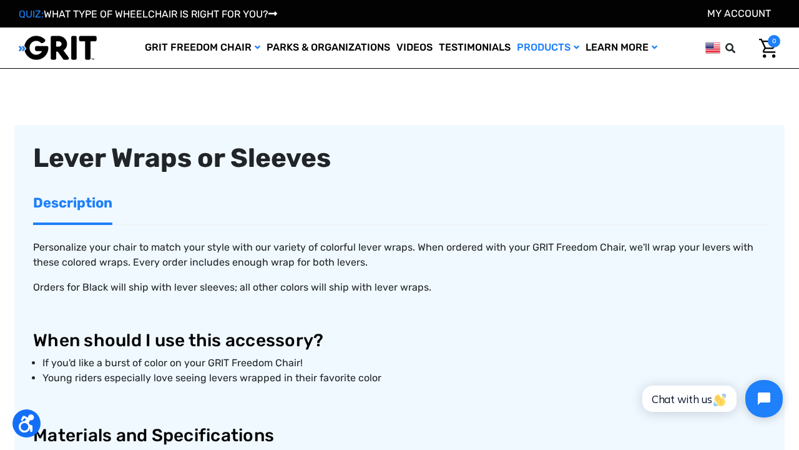
drag, startPoint x: 536, startPoint y: 187, endPoint x: 433, endPoint y: 170, distance: 104.9
click at [536, 187] on ul "Description" at bounding box center [399, 204] width 733 height 42
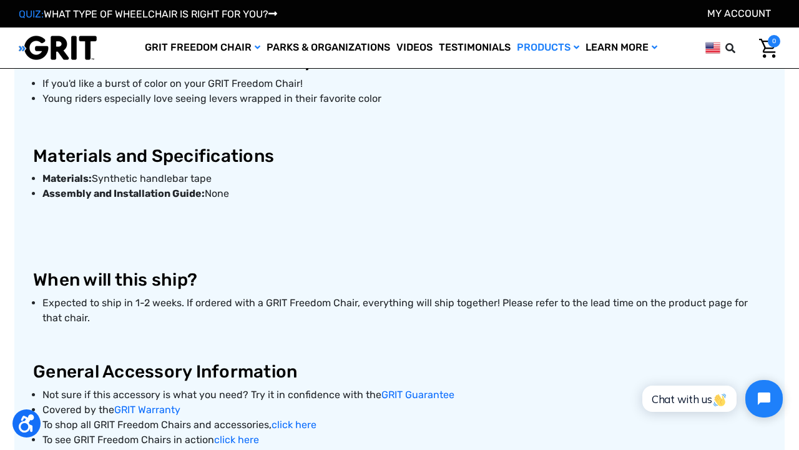
scroll to position [616, 0]
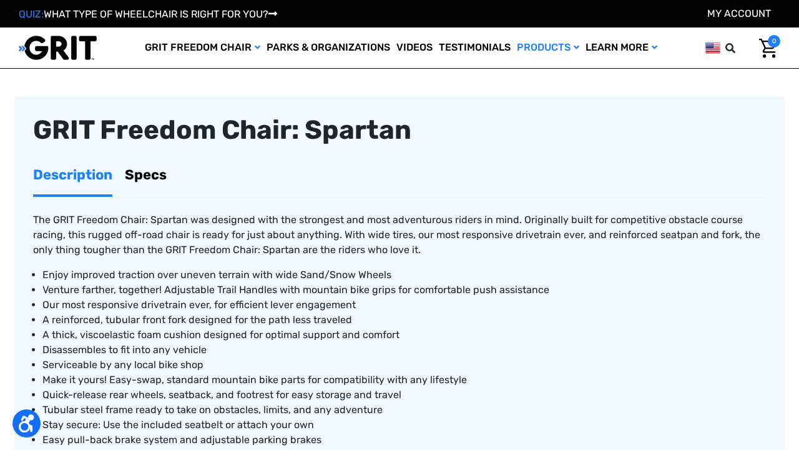
scroll to position [415, 0]
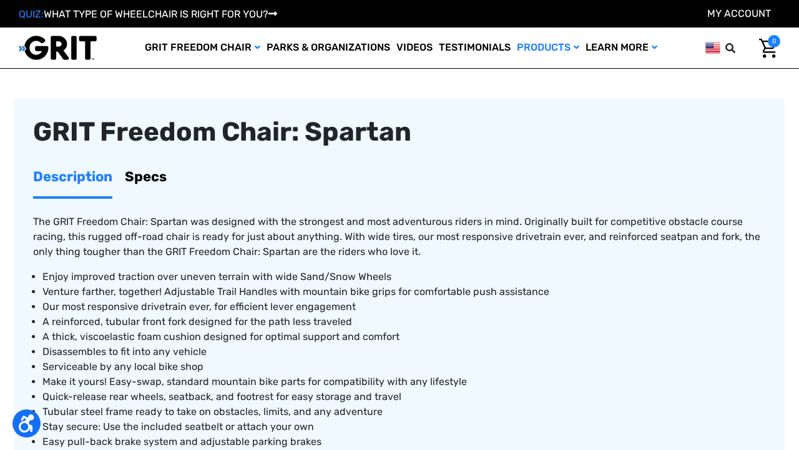
click at [159, 174] on link "Specs" at bounding box center [146, 176] width 42 height 39
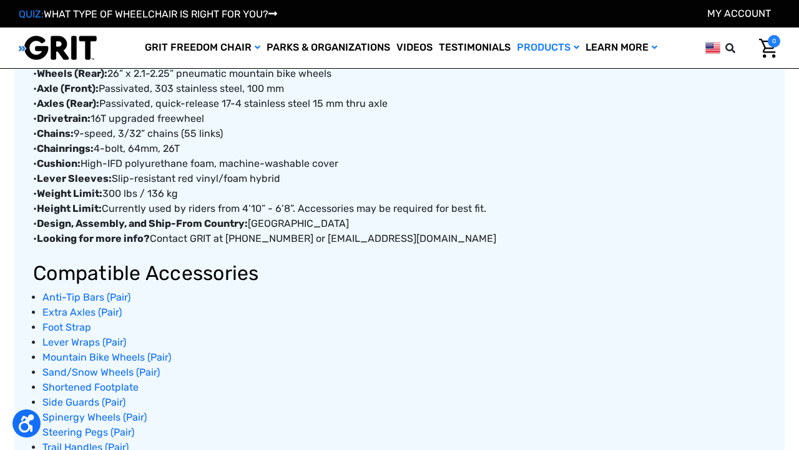
scroll to position [716, 0]
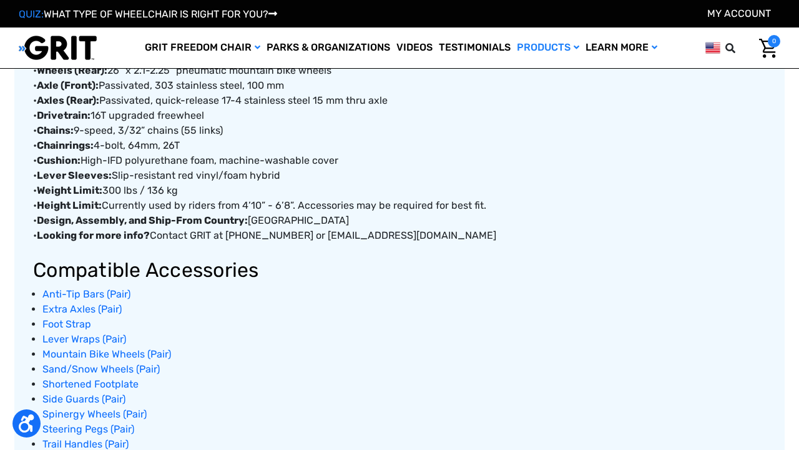
click at [149, 340] on li "Lever Wraps (Pair)" at bounding box center [404, 339] width 724 height 15
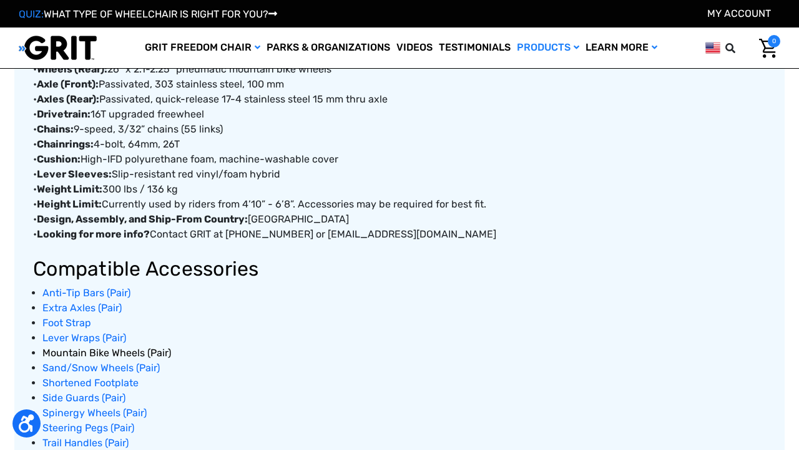
click at [133, 348] on span "Mountain Bike Wheels (Pair)" at bounding box center [106, 353] width 129 height 12
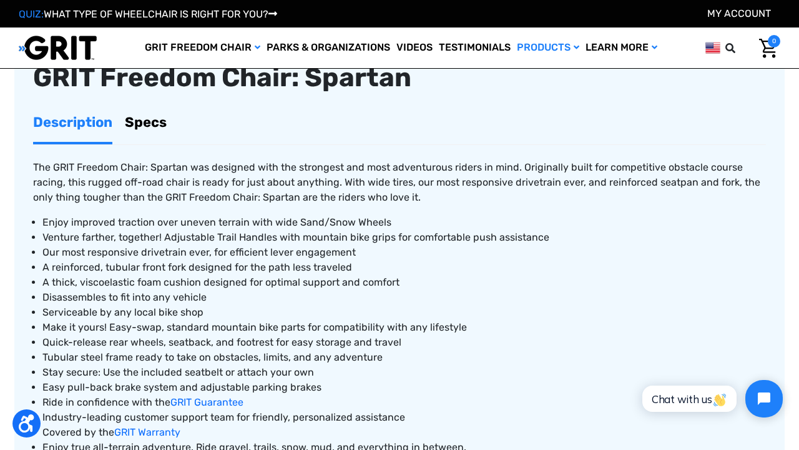
scroll to position [455, 0]
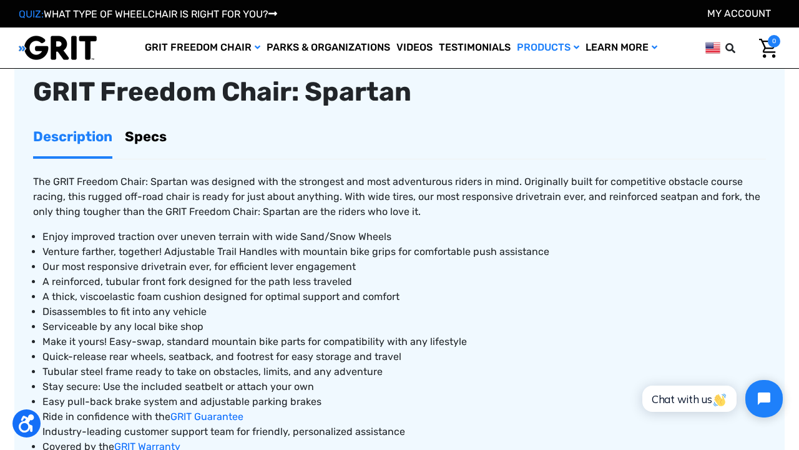
click at [149, 135] on link "Specs" at bounding box center [146, 136] width 42 height 39
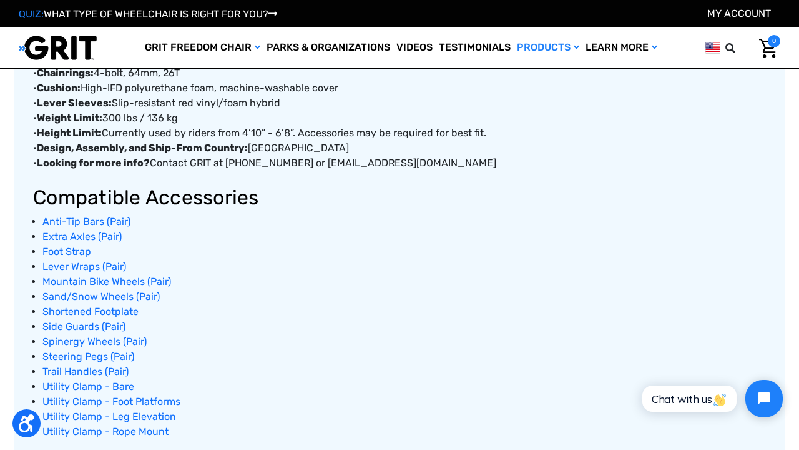
scroll to position [790, 0]
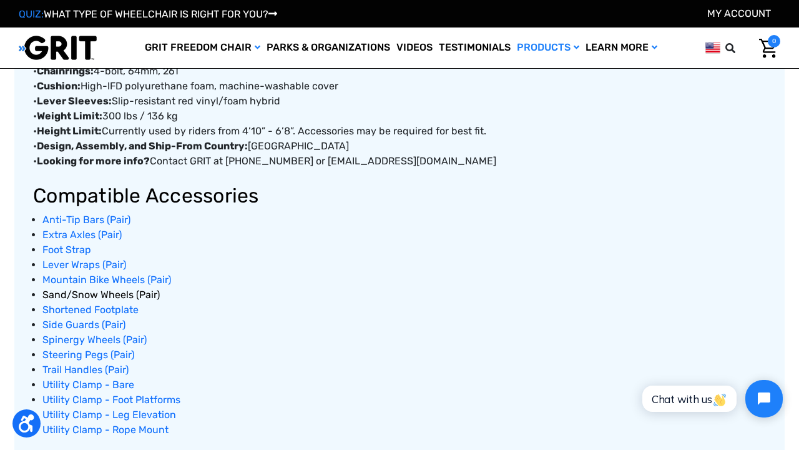
click at [112, 293] on span "Sand/Snow Wheels (Pair)" at bounding box center [100, 294] width 117 height 12
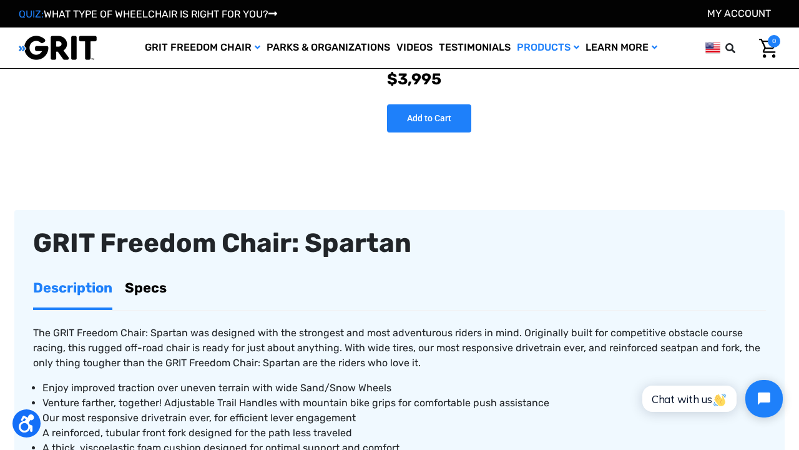
scroll to position [290, 0]
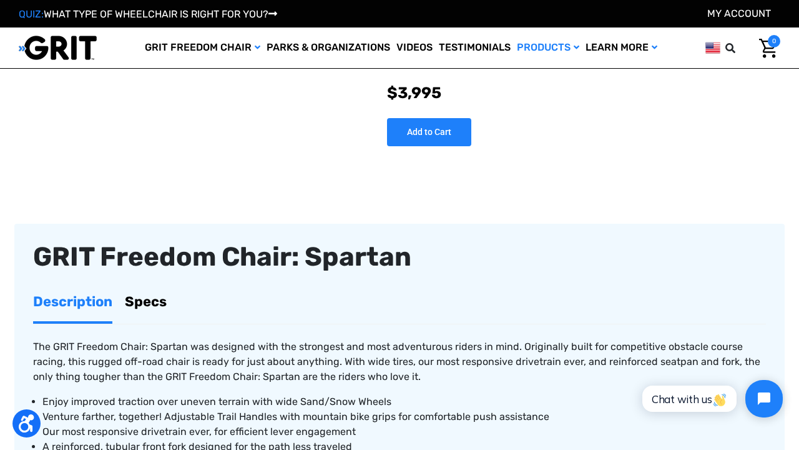
click at [155, 298] on link "Specs" at bounding box center [146, 301] width 42 height 39
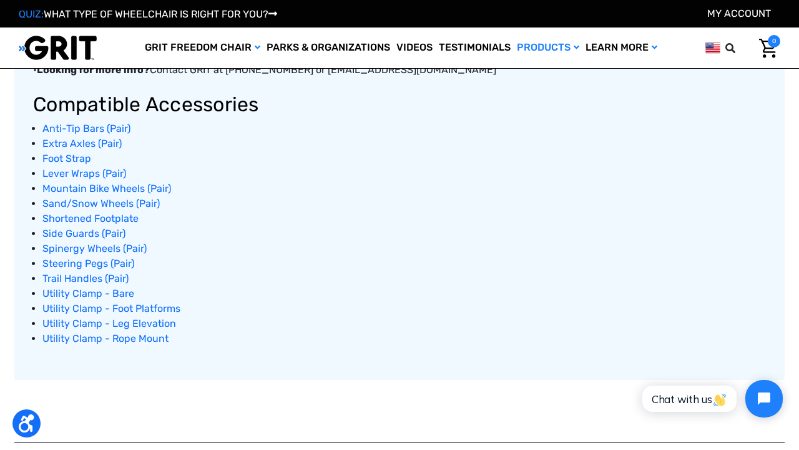
scroll to position [878, 0]
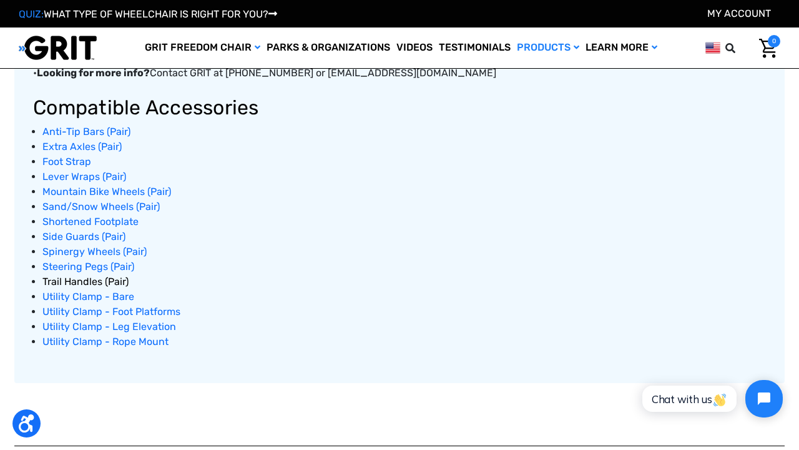
click at [99, 275] on span "Trail Handles (Pair)" at bounding box center [85, 281] width 86 height 12
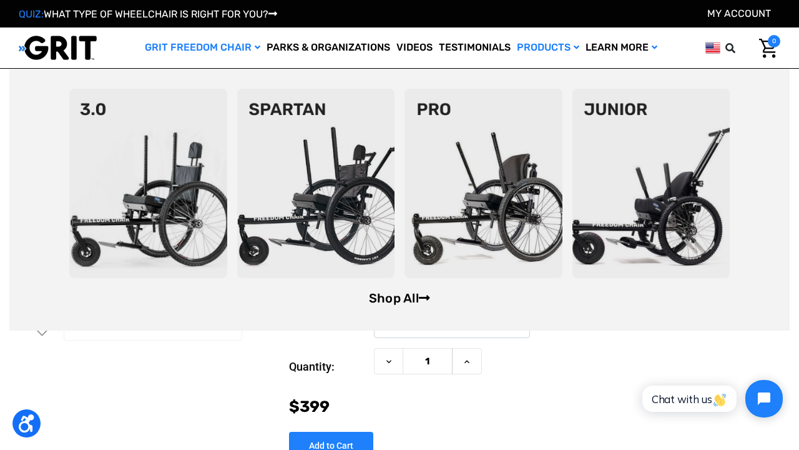
click at [395, 298] on link "Shop All" at bounding box center [399, 297] width 61 height 15
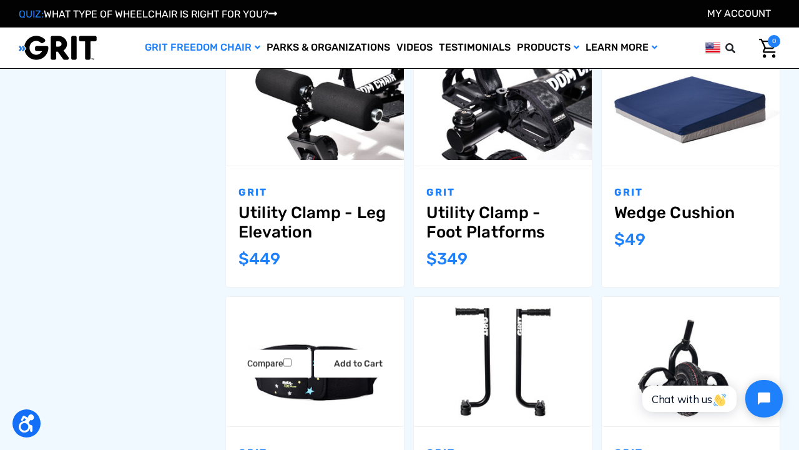
scroll to position [726, 0]
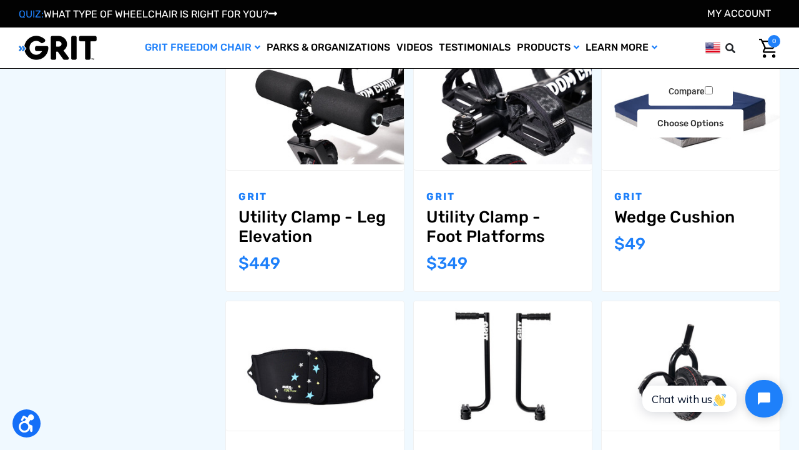
click at [689, 152] on img "Wedge Cushion,$49.00\a" at bounding box center [691, 105] width 178 height 119
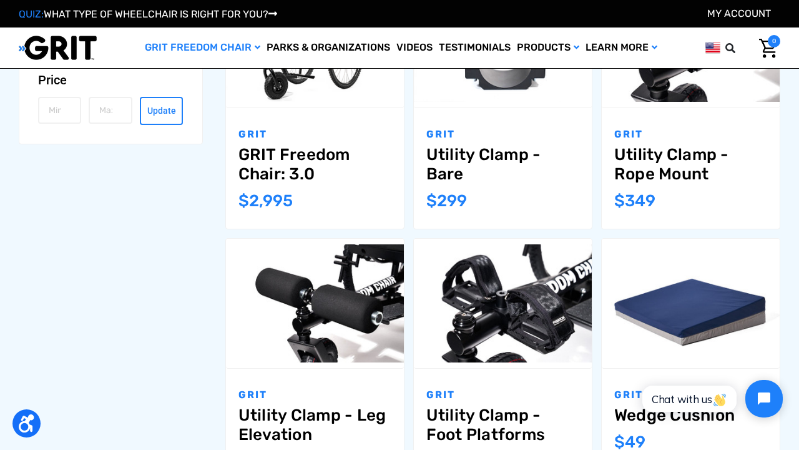
scroll to position [1211, 0]
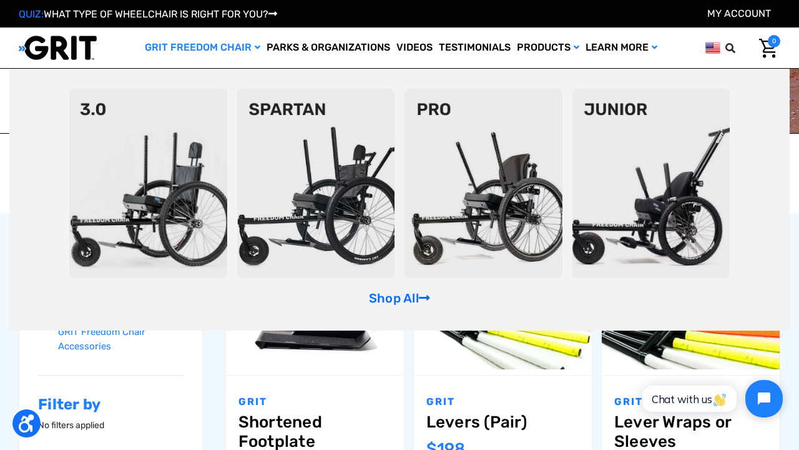
click at [311, 204] on img at bounding box center [316, 183] width 158 height 189
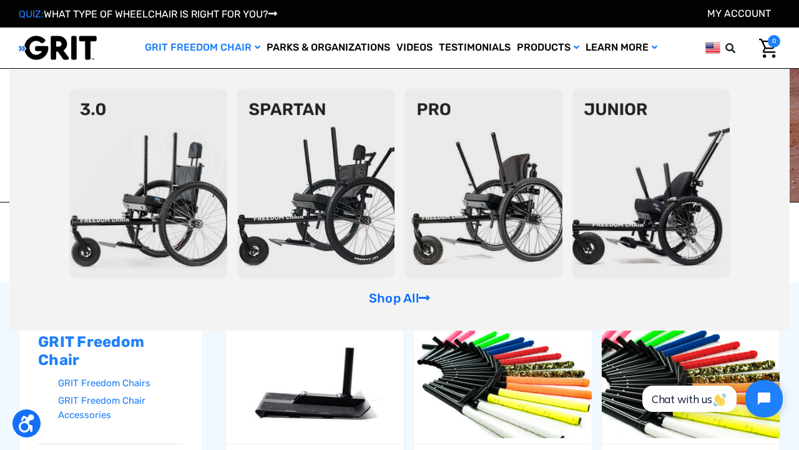
click at [175, 169] on img at bounding box center [148, 183] width 158 height 189
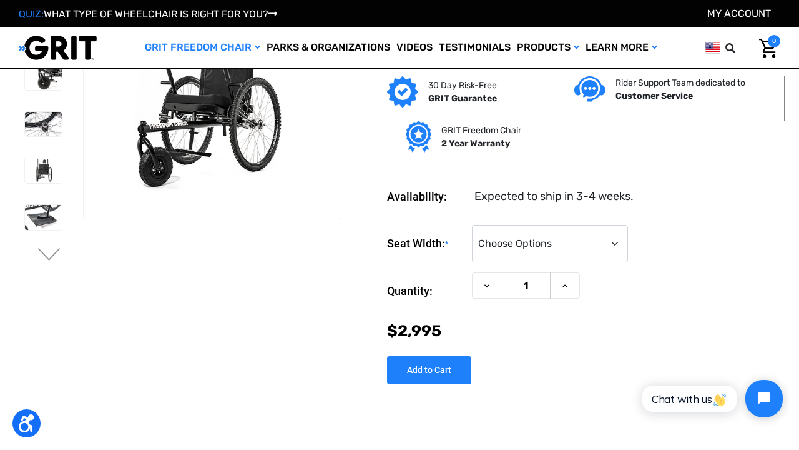
scroll to position [-11, 0]
